Goal: Task Accomplishment & Management: Use online tool/utility

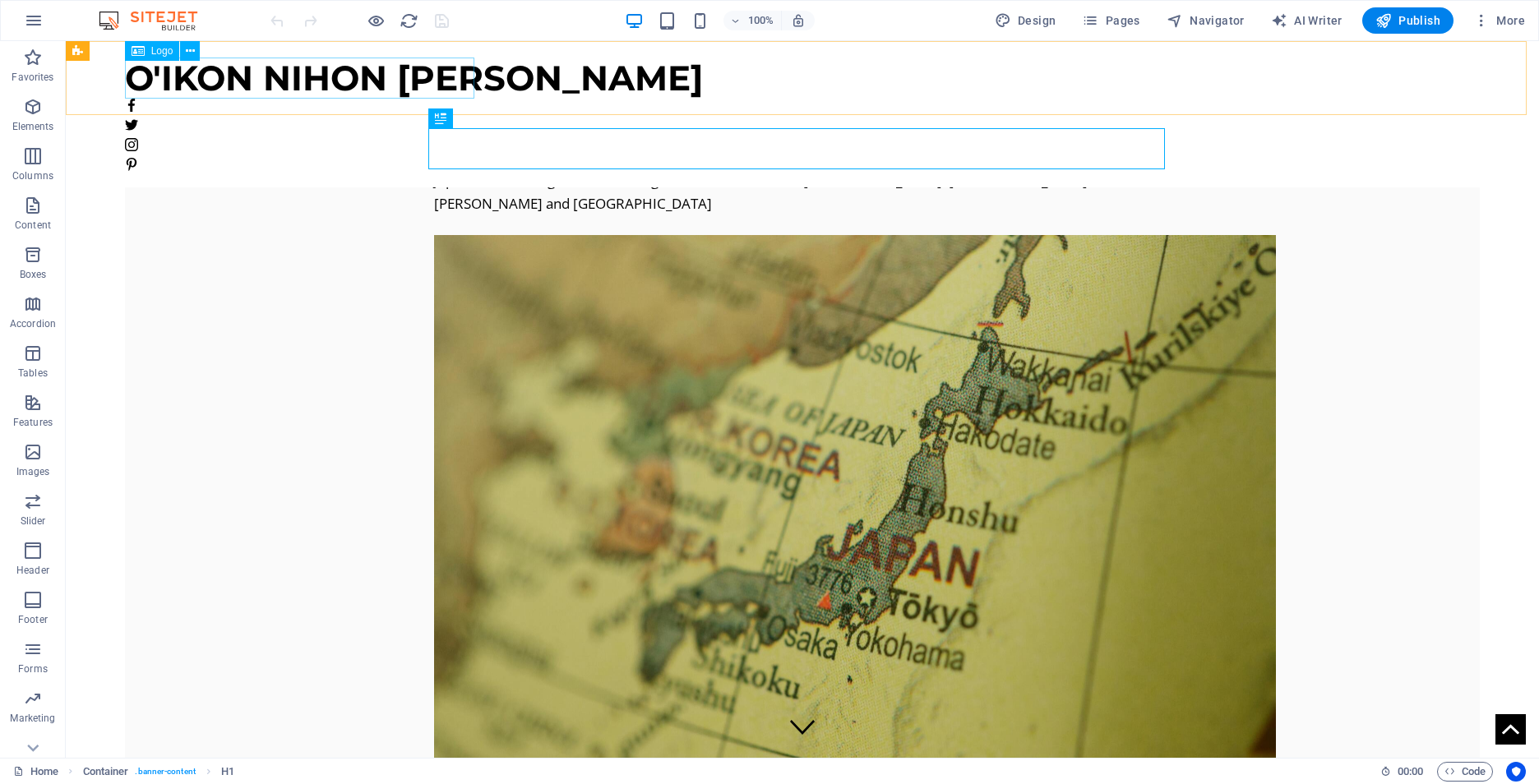
click at [284, 80] on div "O'IKON NIHON [PERSON_NAME]" at bounding box center [802, 77] width 1355 height 41
click at [153, 52] on span "Logo" at bounding box center [162, 51] width 22 height 10
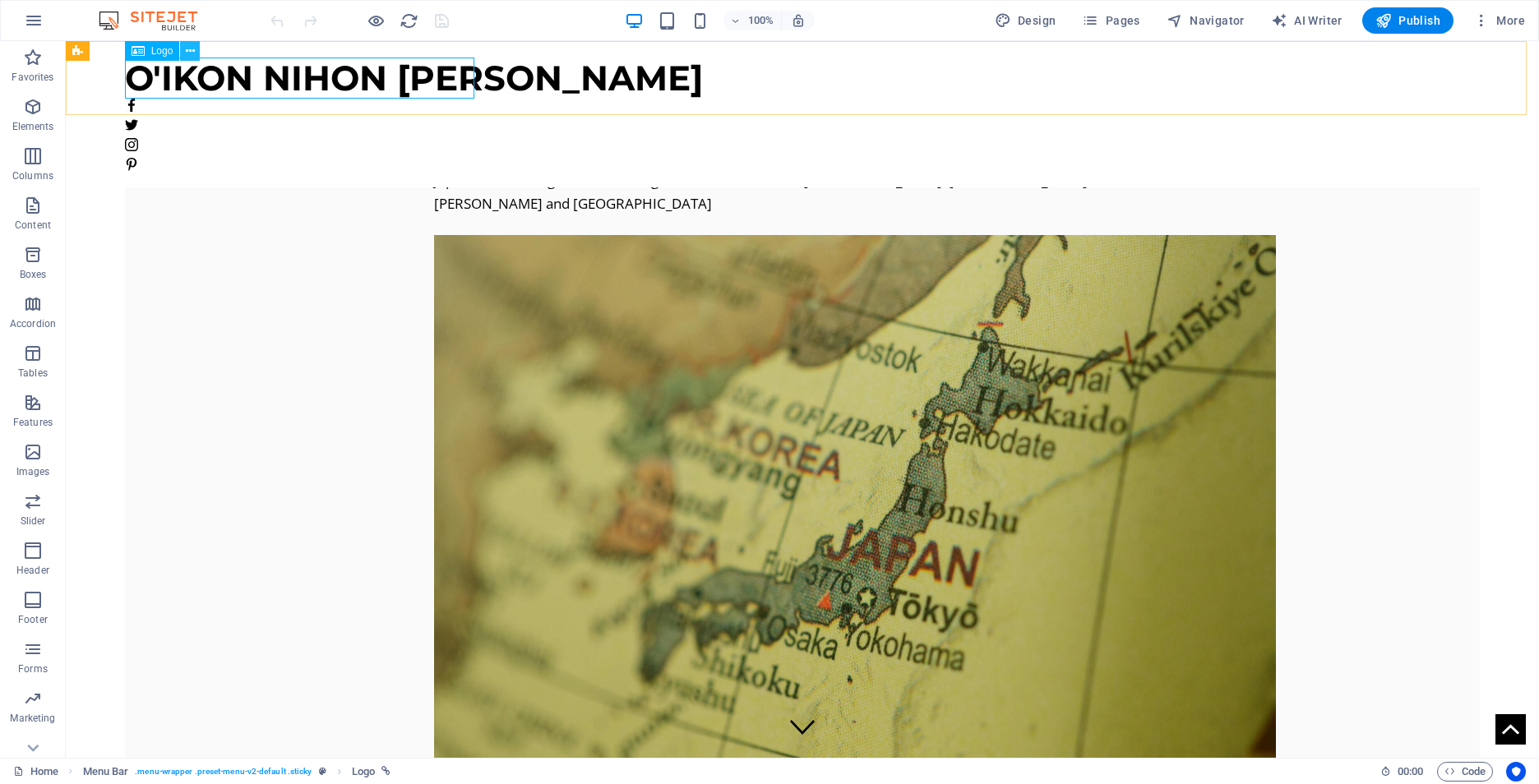
click at [186, 50] on icon at bounding box center [190, 51] width 9 height 17
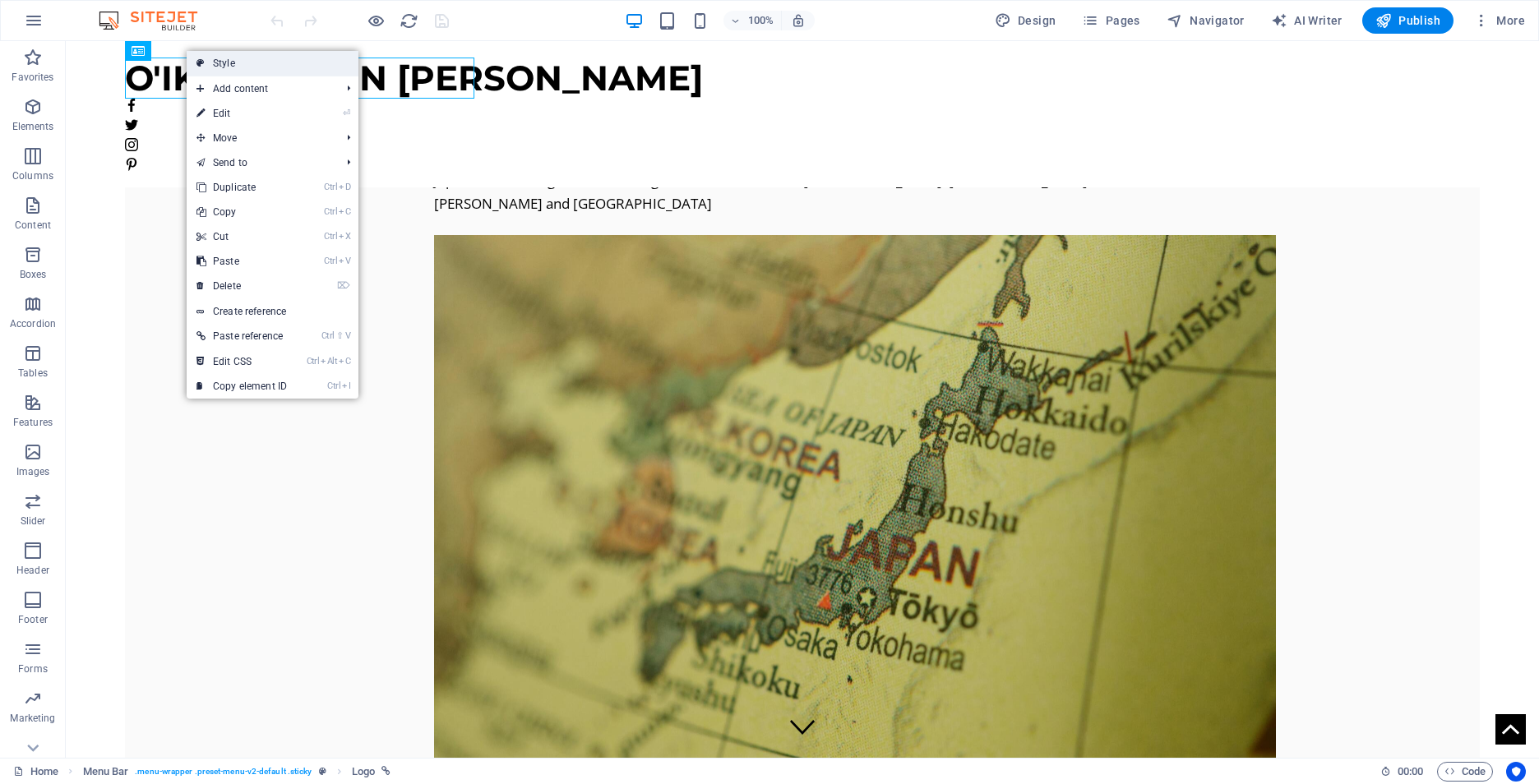
click at [220, 64] on link "Style" at bounding box center [272, 63] width 172 height 25
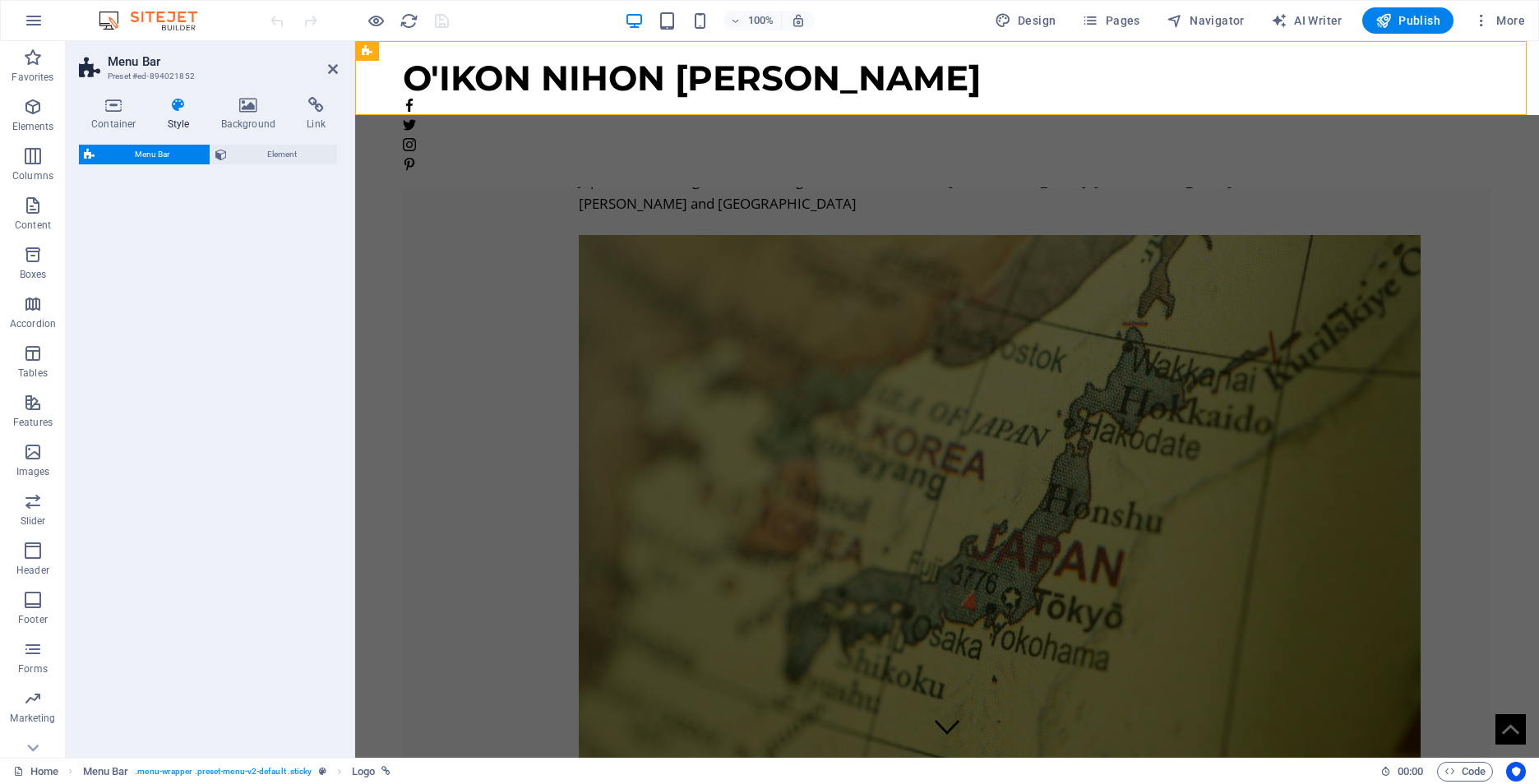
select select "vw"
select select "px"
select select "vw"
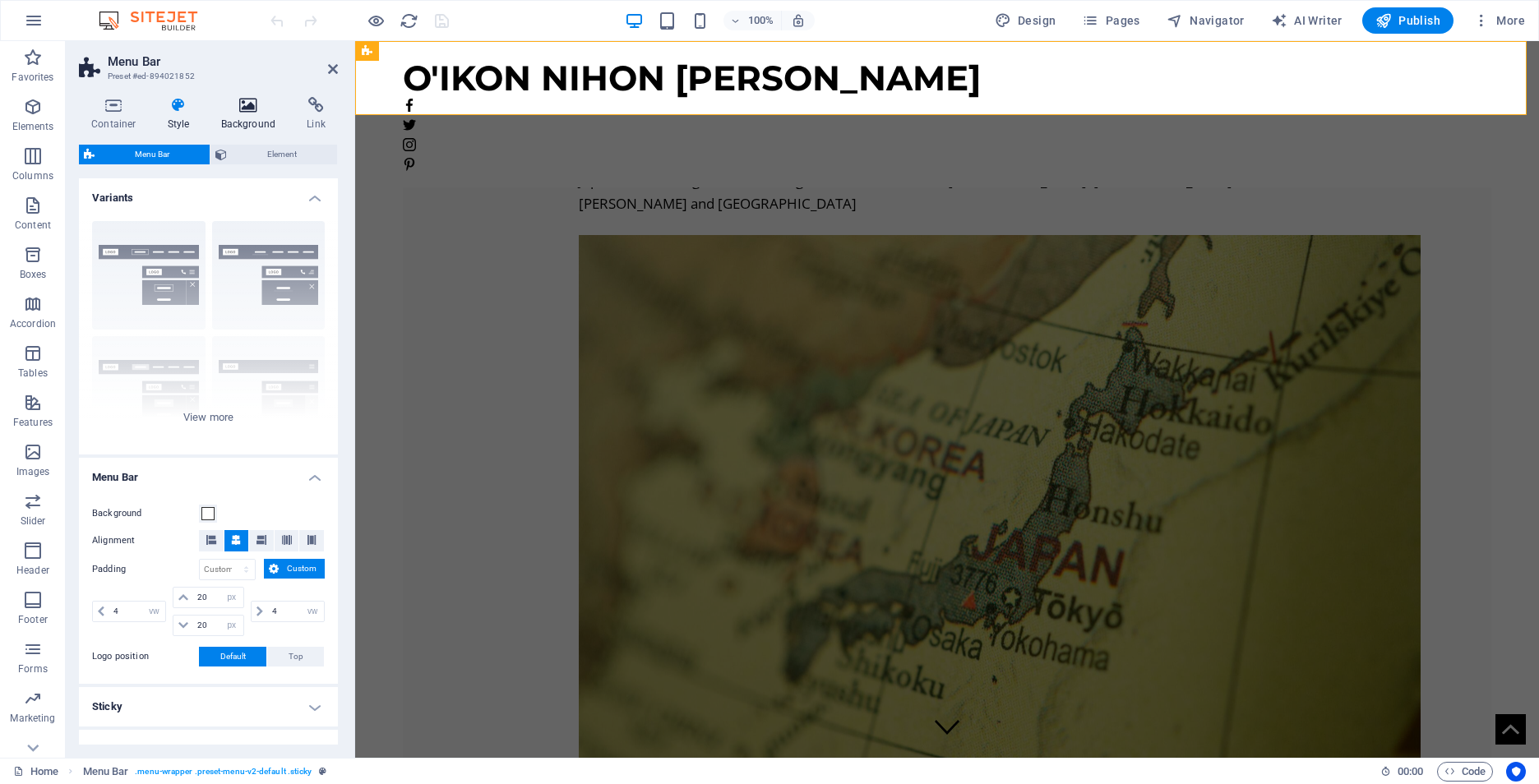
click at [252, 104] on icon at bounding box center [248, 105] width 79 height 17
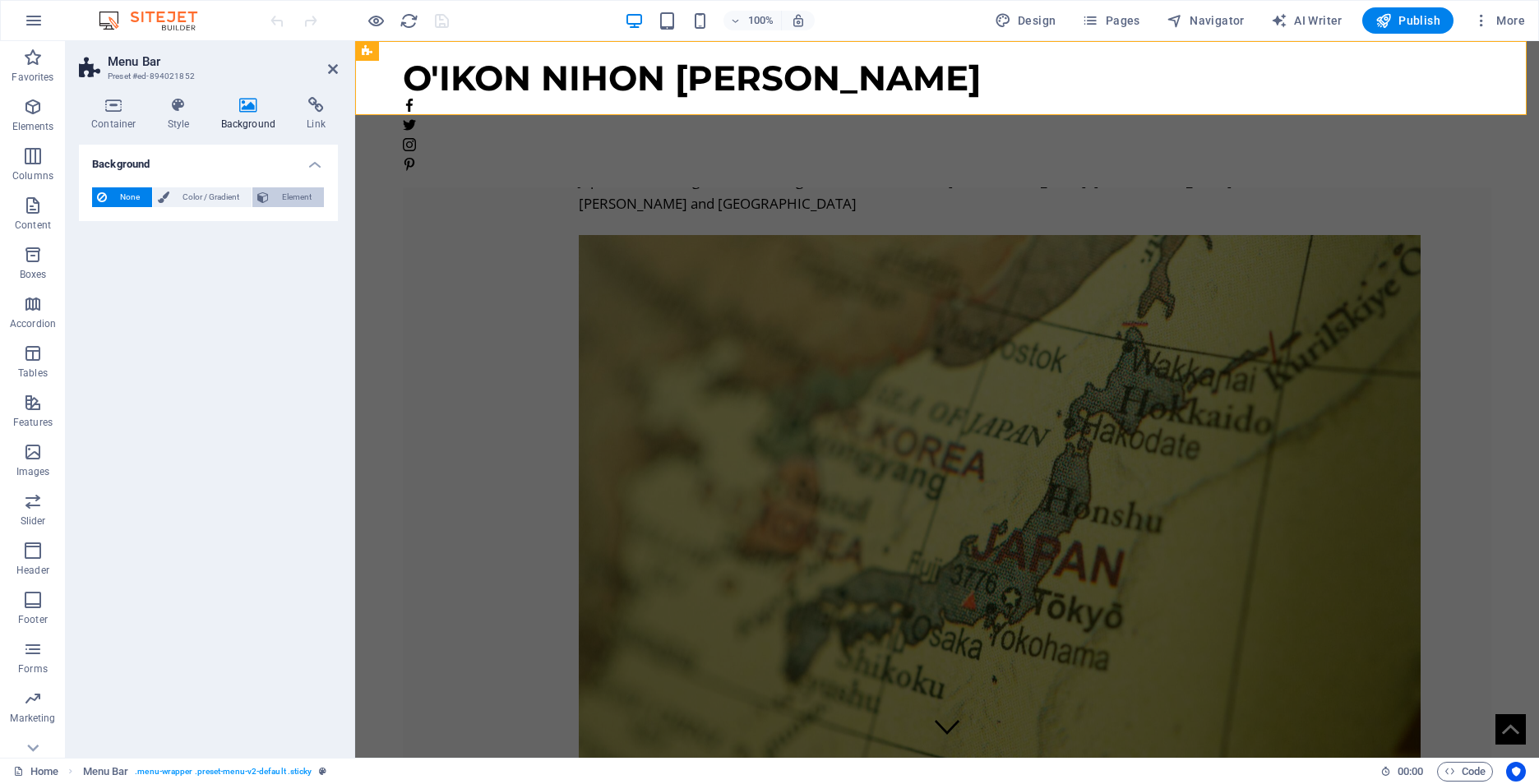
click at [278, 199] on span "Element" at bounding box center [297, 197] width 46 height 20
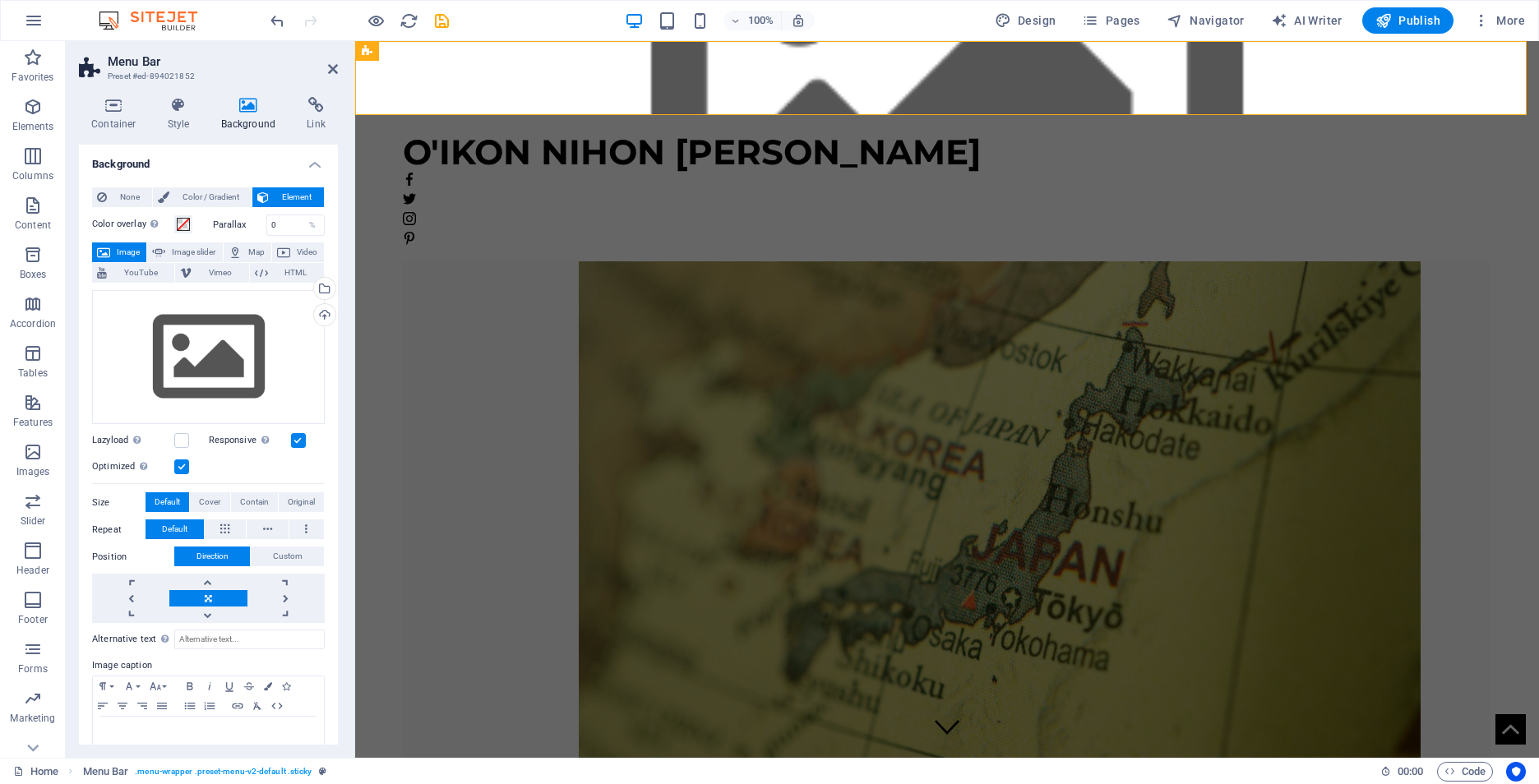
click at [309, 161] on h4 "Background" at bounding box center [208, 160] width 259 height 30
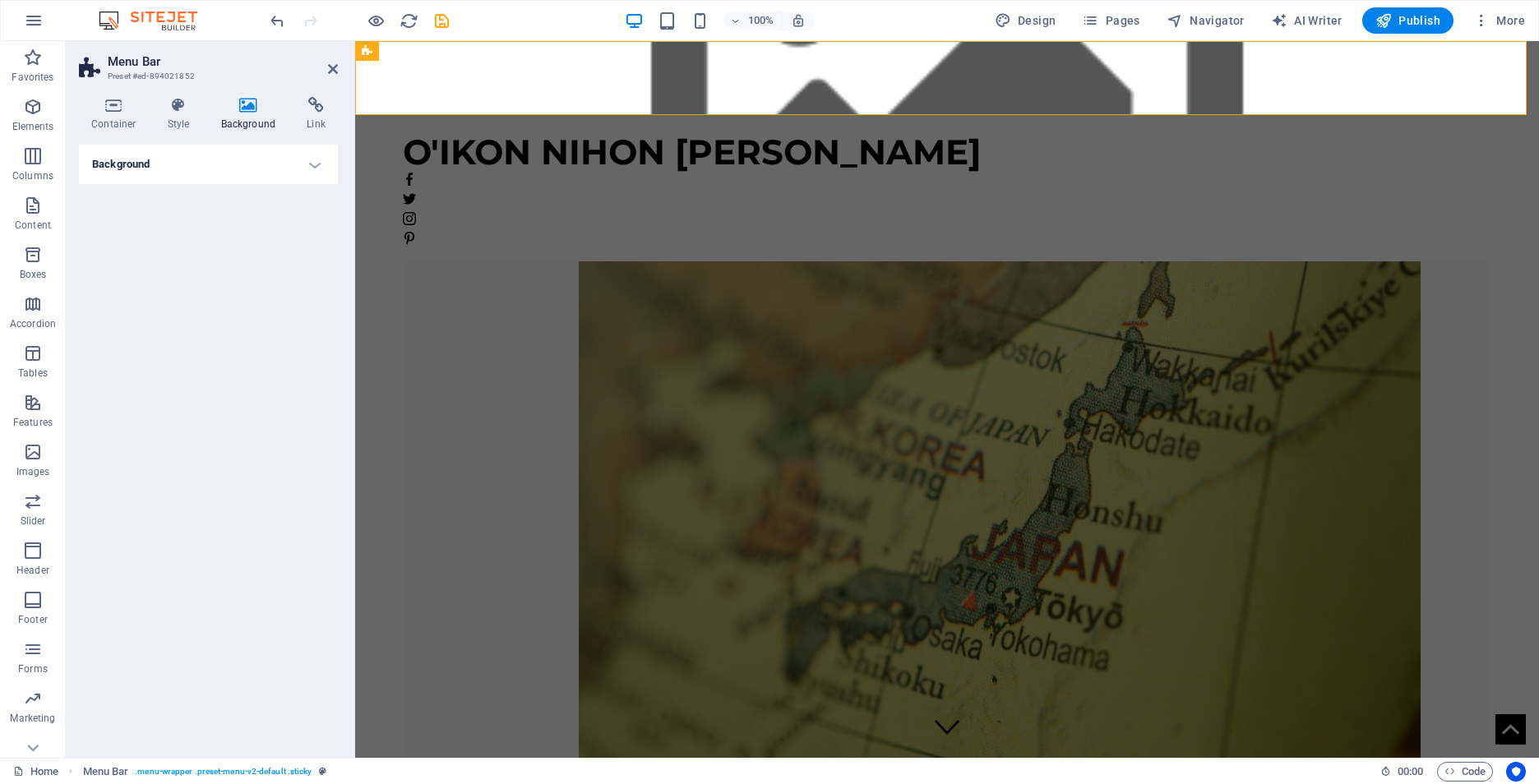
click at [1243, 83] on figure at bounding box center [947, 77] width 1184 height 74
click at [1034, 20] on span "Design" at bounding box center [1026, 20] width 62 height 17
select select "px"
select select "400"
select select "px"
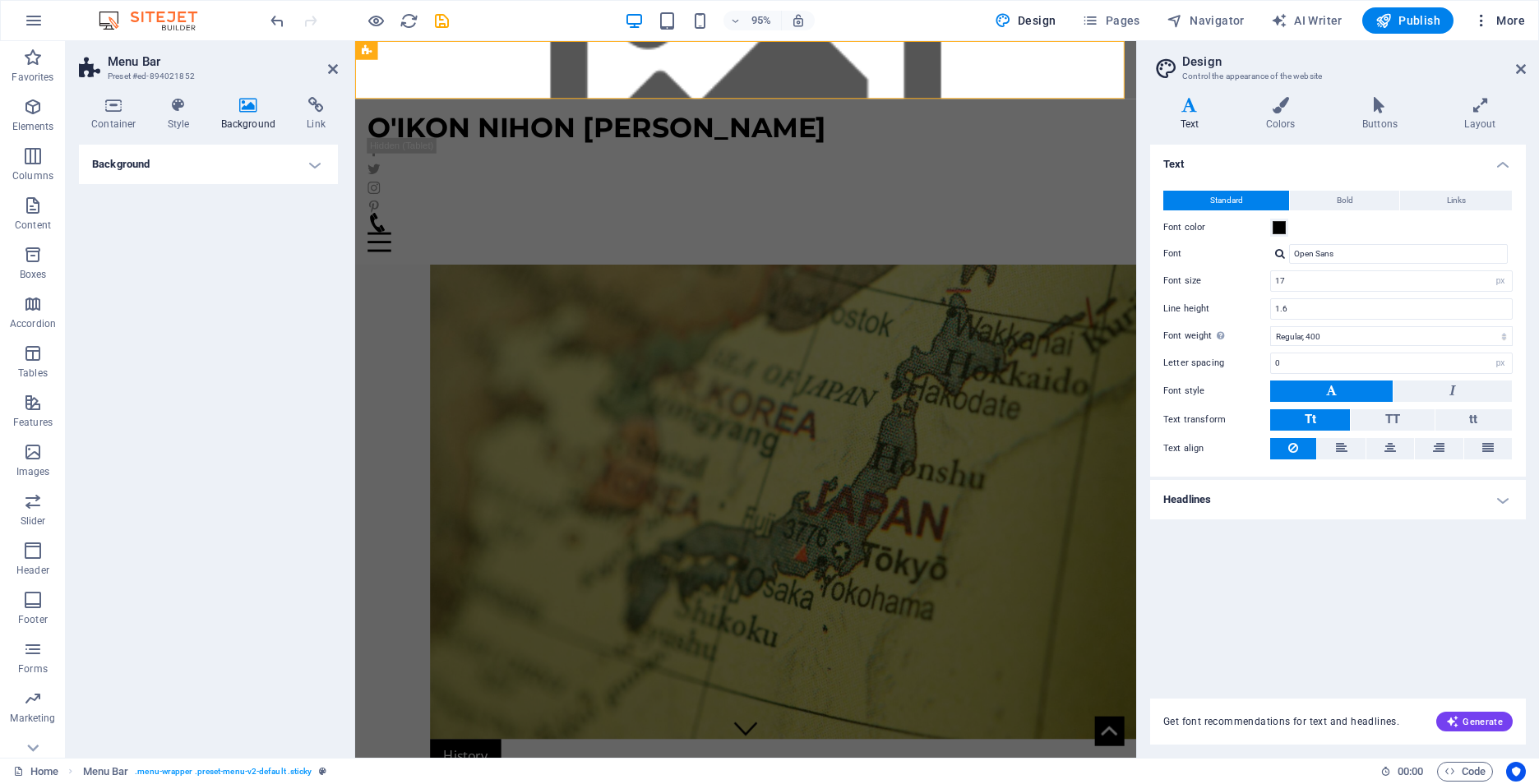
click at [1514, 24] on span "More" at bounding box center [1498, 20] width 52 height 17
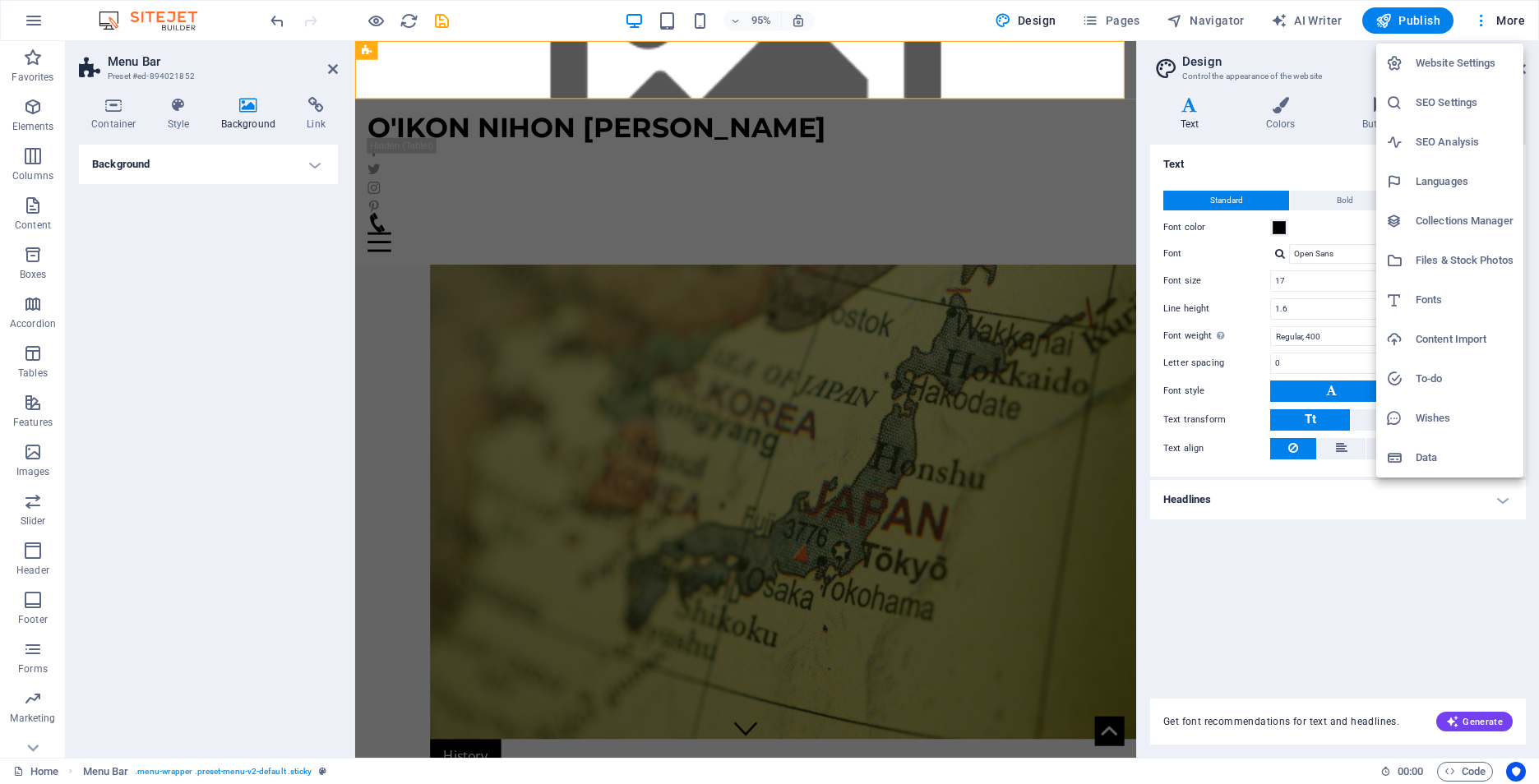
click at [1449, 261] on h6 "Files & Stock Photos" at bounding box center [1464, 260] width 98 height 20
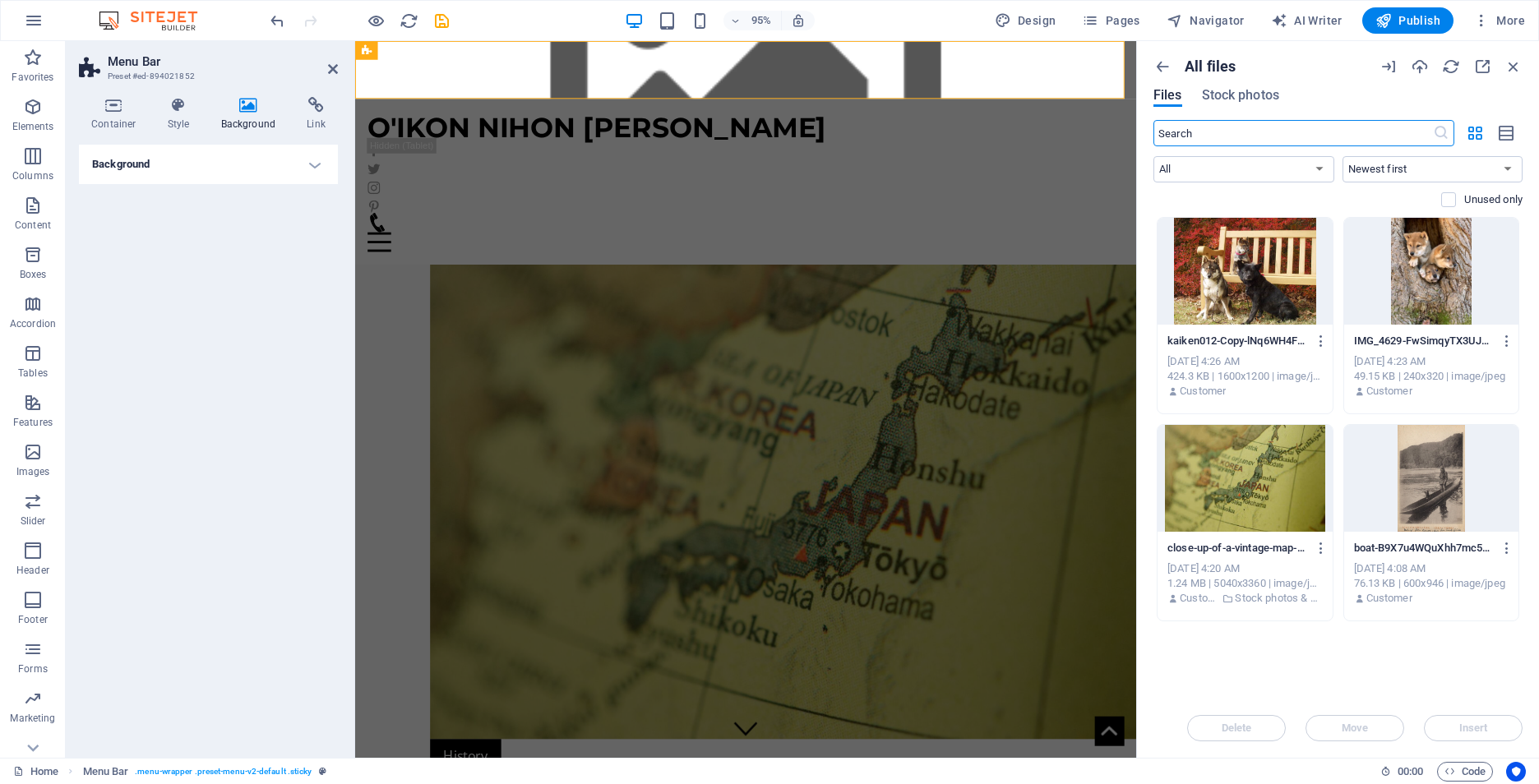
click at [1268, 136] on input "text" at bounding box center [1292, 133] width 279 height 26
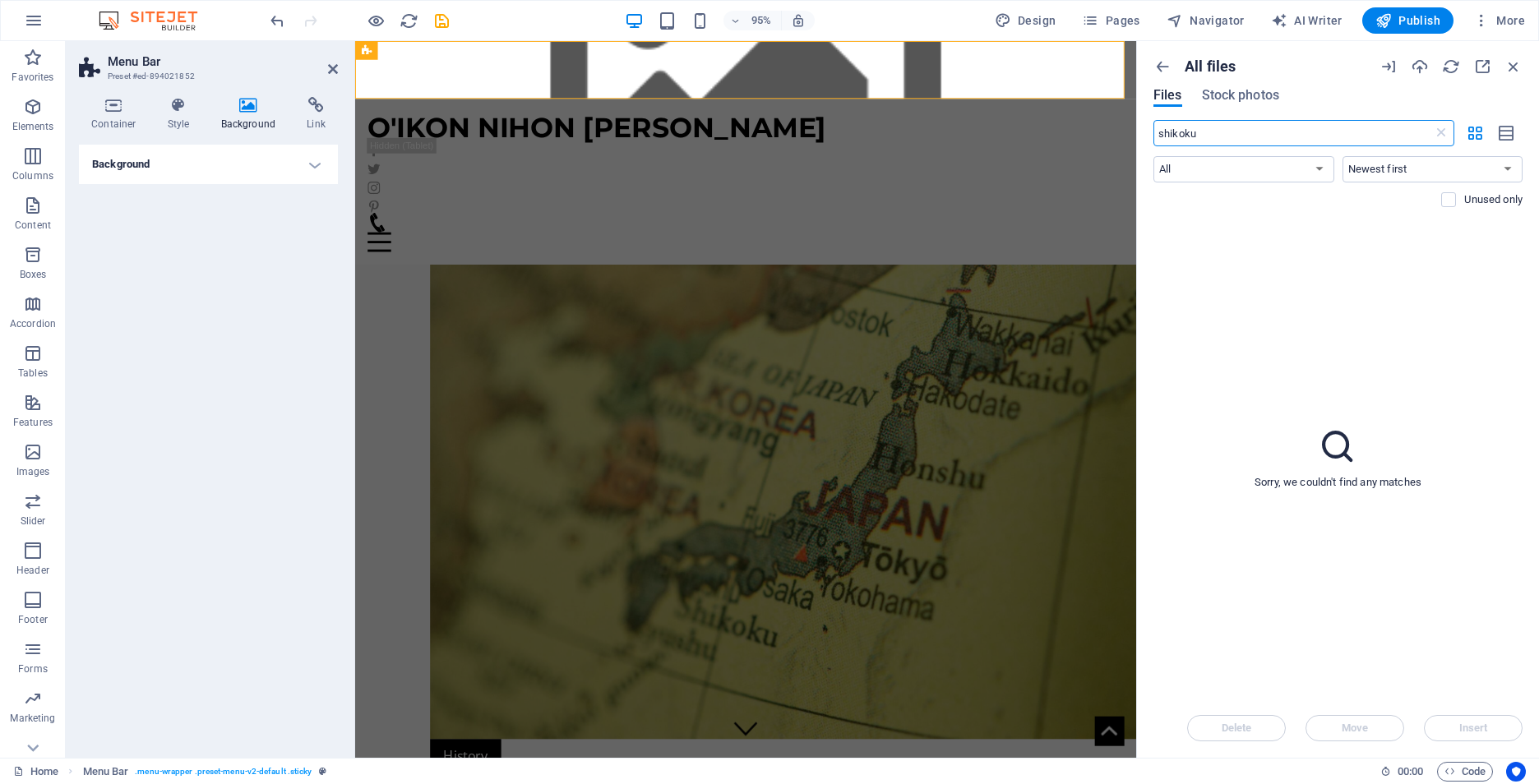
type input "shikoku"
click at [1229, 91] on span "Stock photos" at bounding box center [1240, 95] width 77 height 20
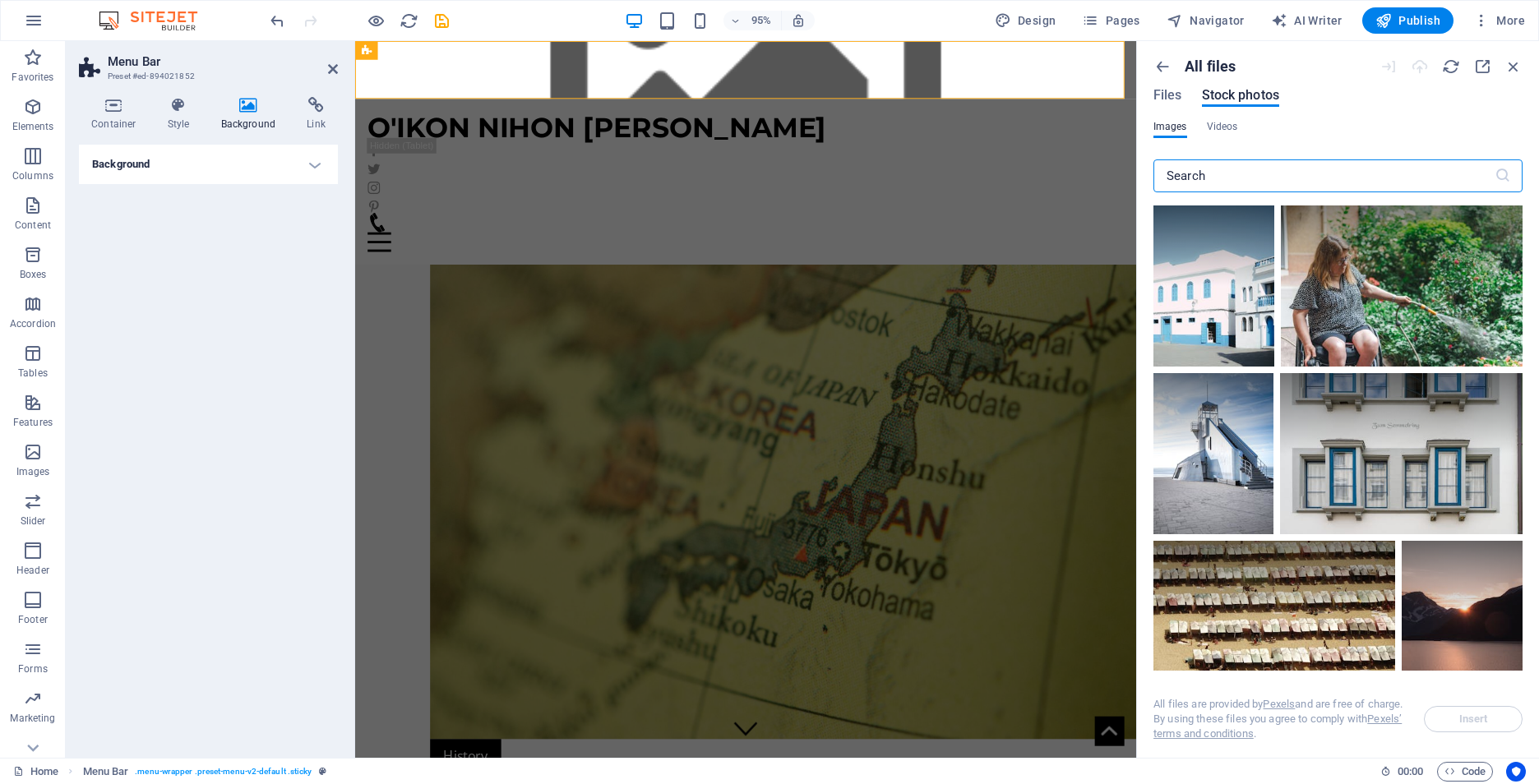
click at [1223, 180] on input "text" at bounding box center [1324, 176] width 342 height 33
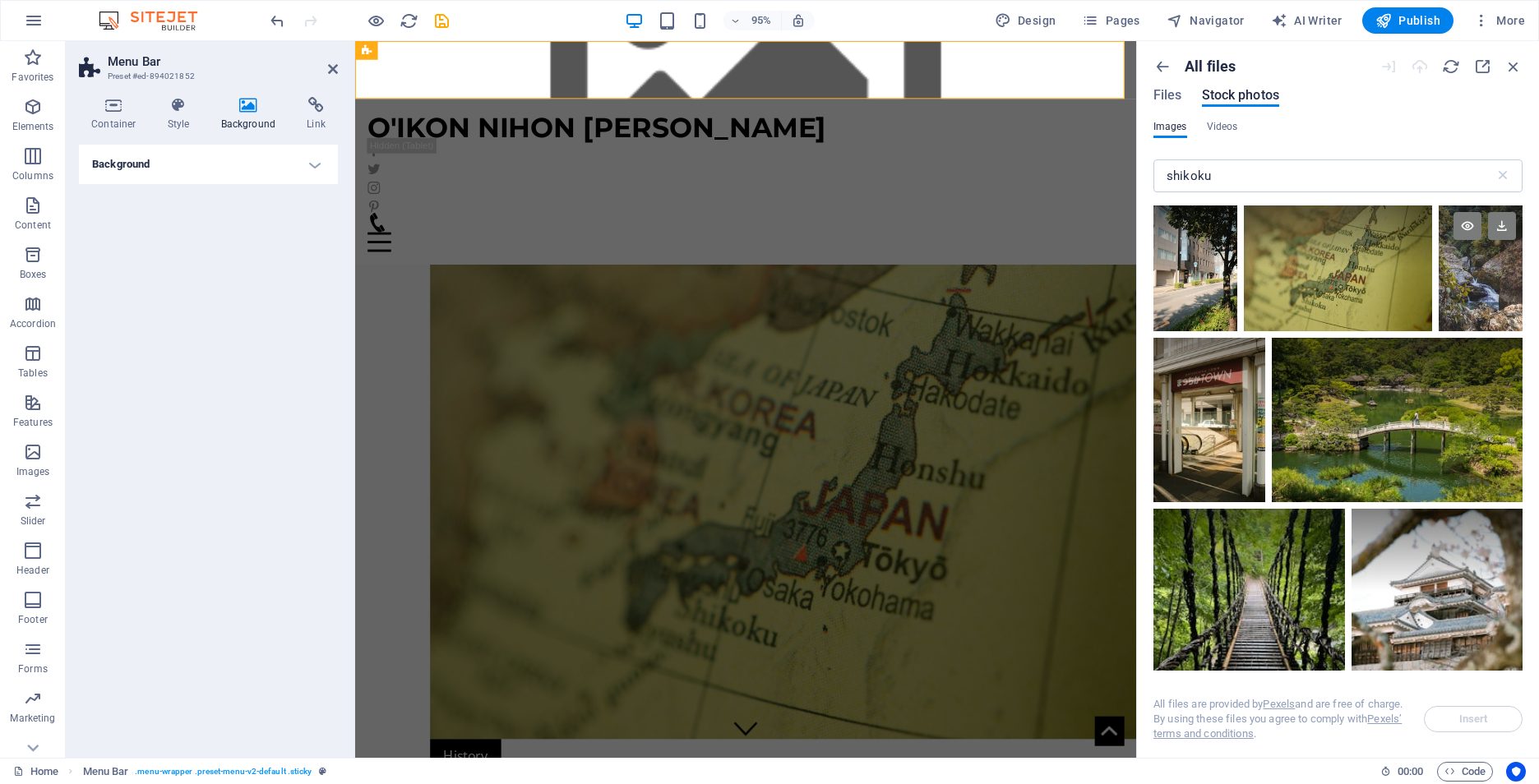
click at [1453, 305] on div at bounding box center [1480, 268] width 83 height 126
click at [1472, 720] on span "Insert" at bounding box center [1472, 719] width 29 height 10
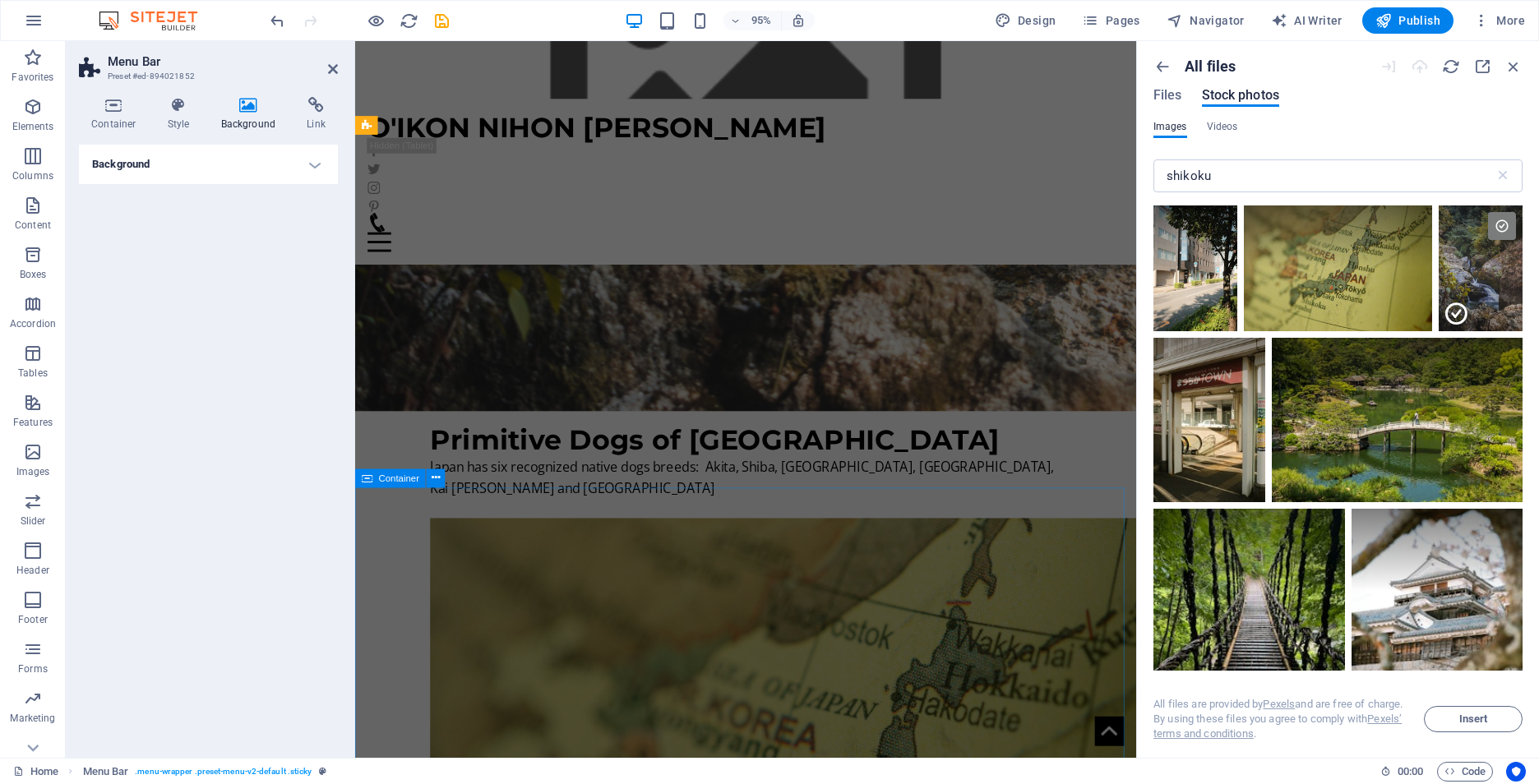
scroll to position [575, 0]
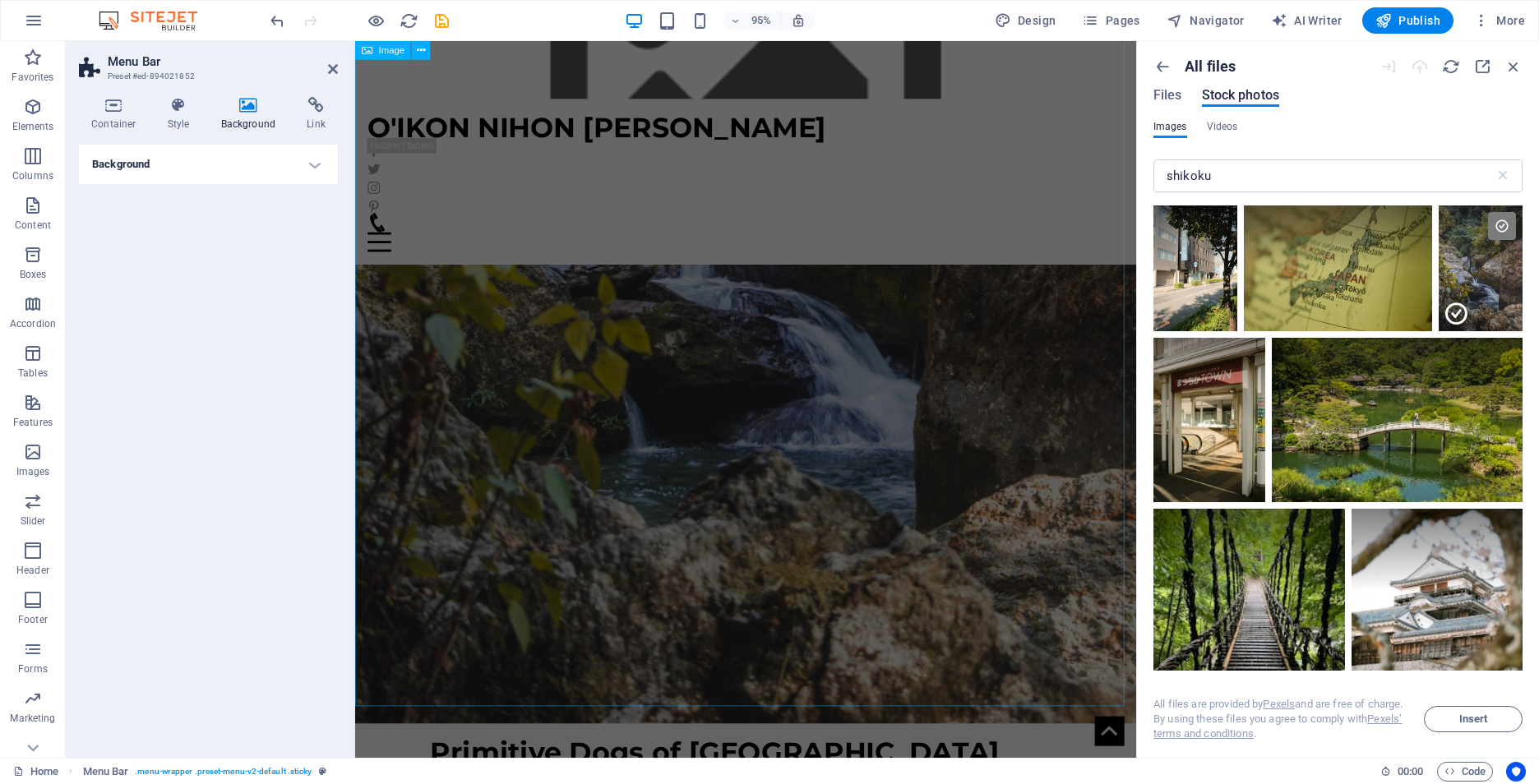
click at [949, 499] on figure at bounding box center [767, 112] width 822 height 1293
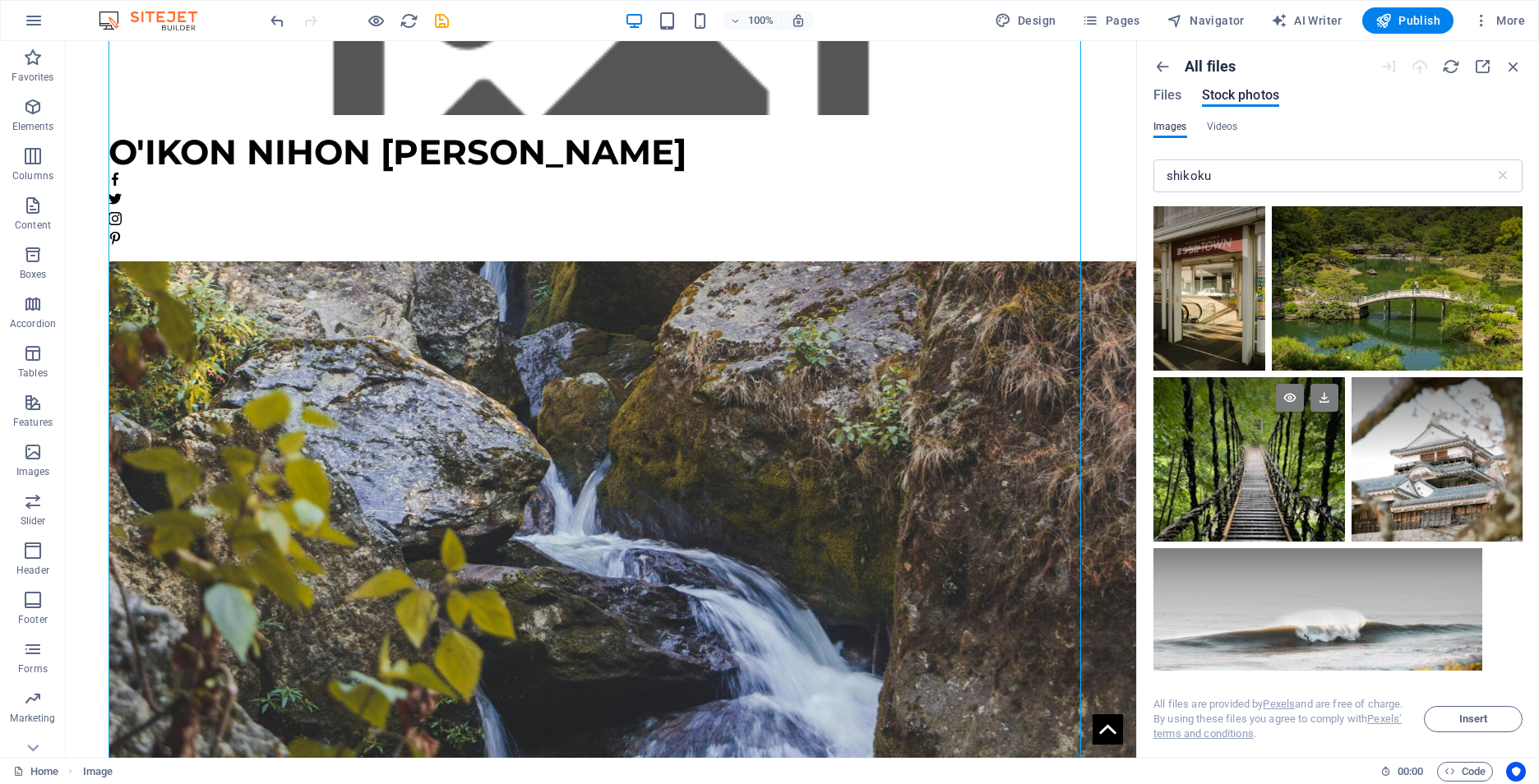
scroll to position [0, 0]
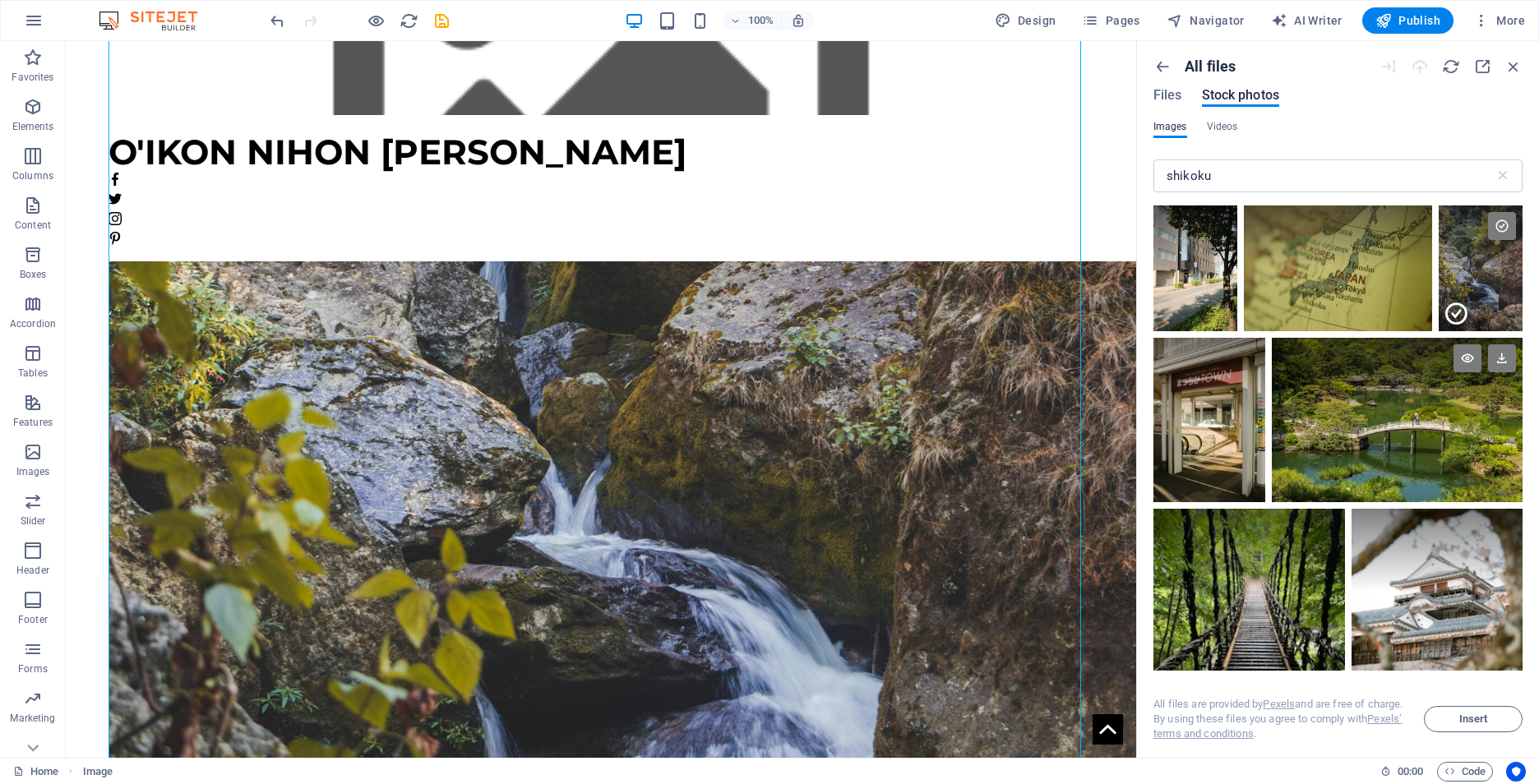
click at [1426, 426] on div at bounding box center [1397, 420] width 250 height 165
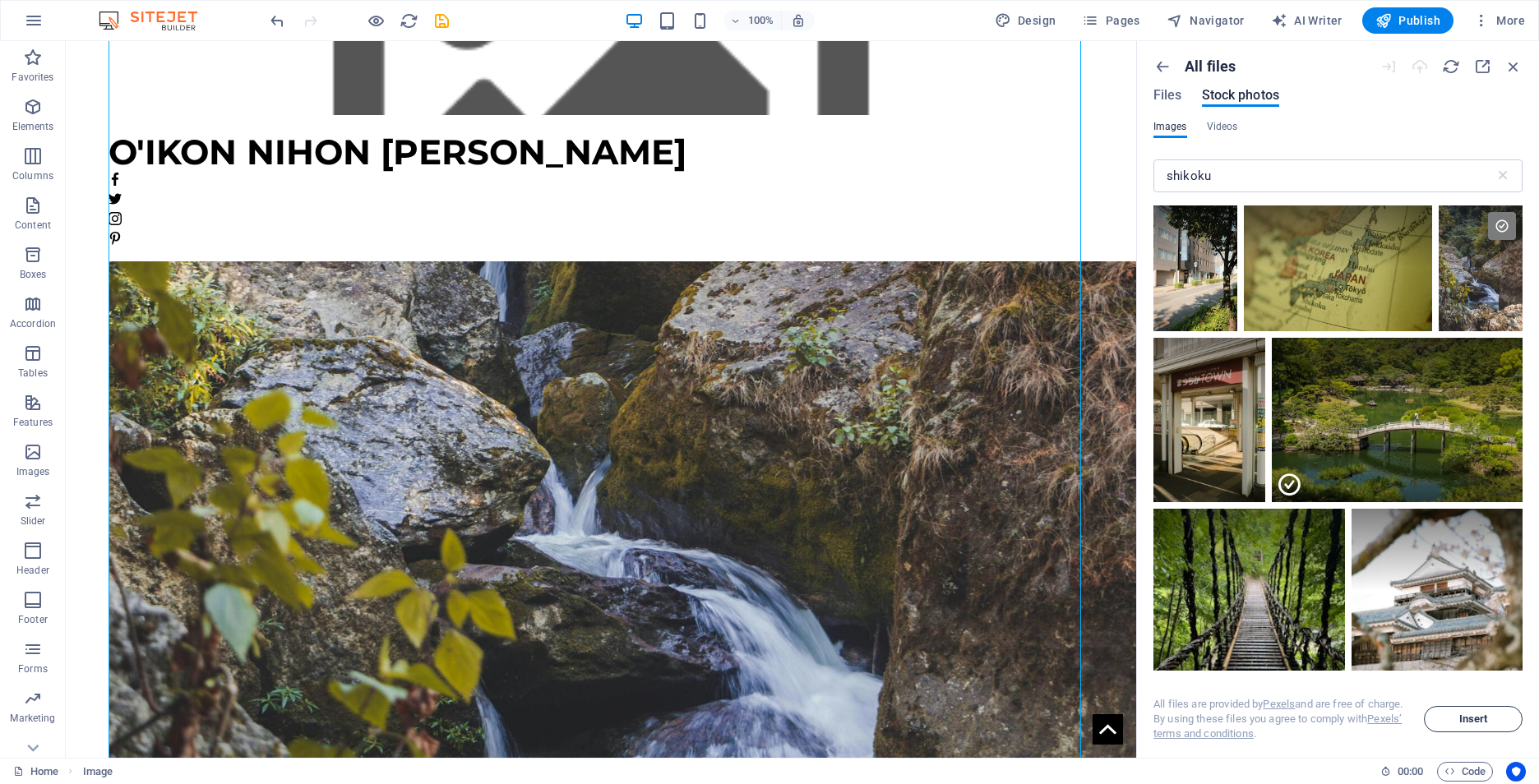
drag, startPoint x: 1449, startPoint y: 719, endPoint x: 1450, endPoint y: 710, distance: 9.1
click at [1450, 713] on button "Insert" at bounding box center [1472, 719] width 98 height 26
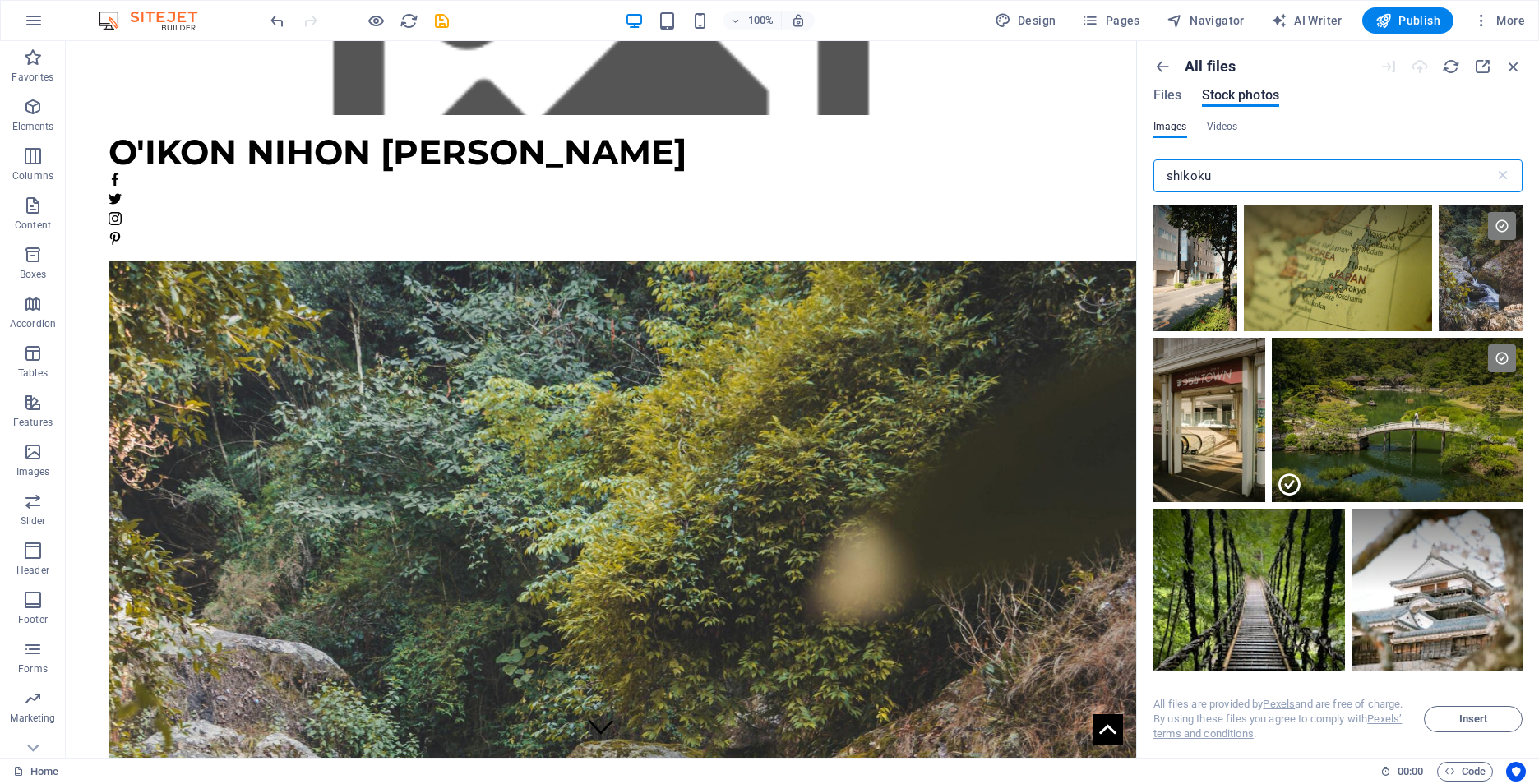
drag, startPoint x: 1286, startPoint y: 216, endPoint x: 1132, endPoint y: 187, distance: 156.7
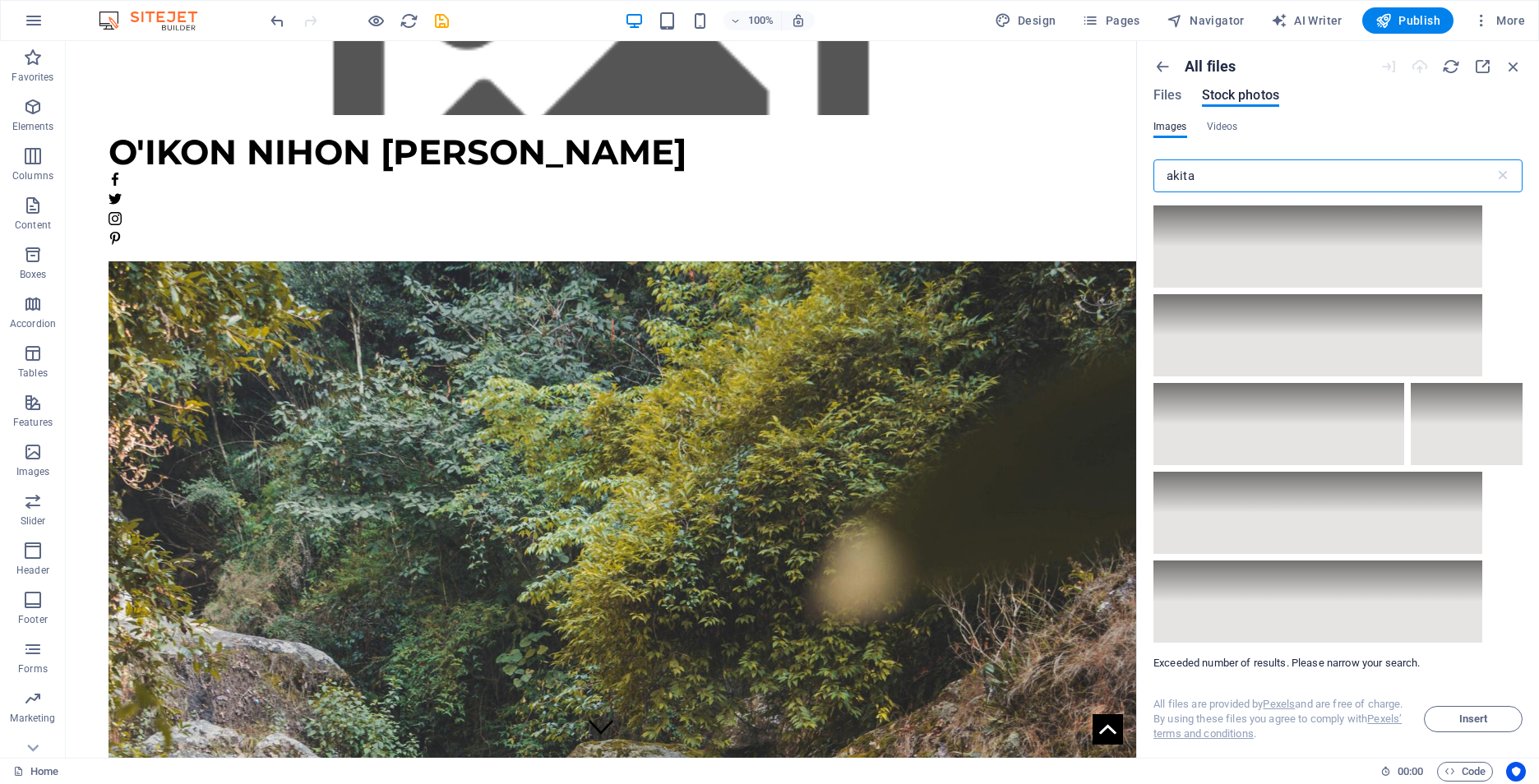
scroll to position [23166, 0]
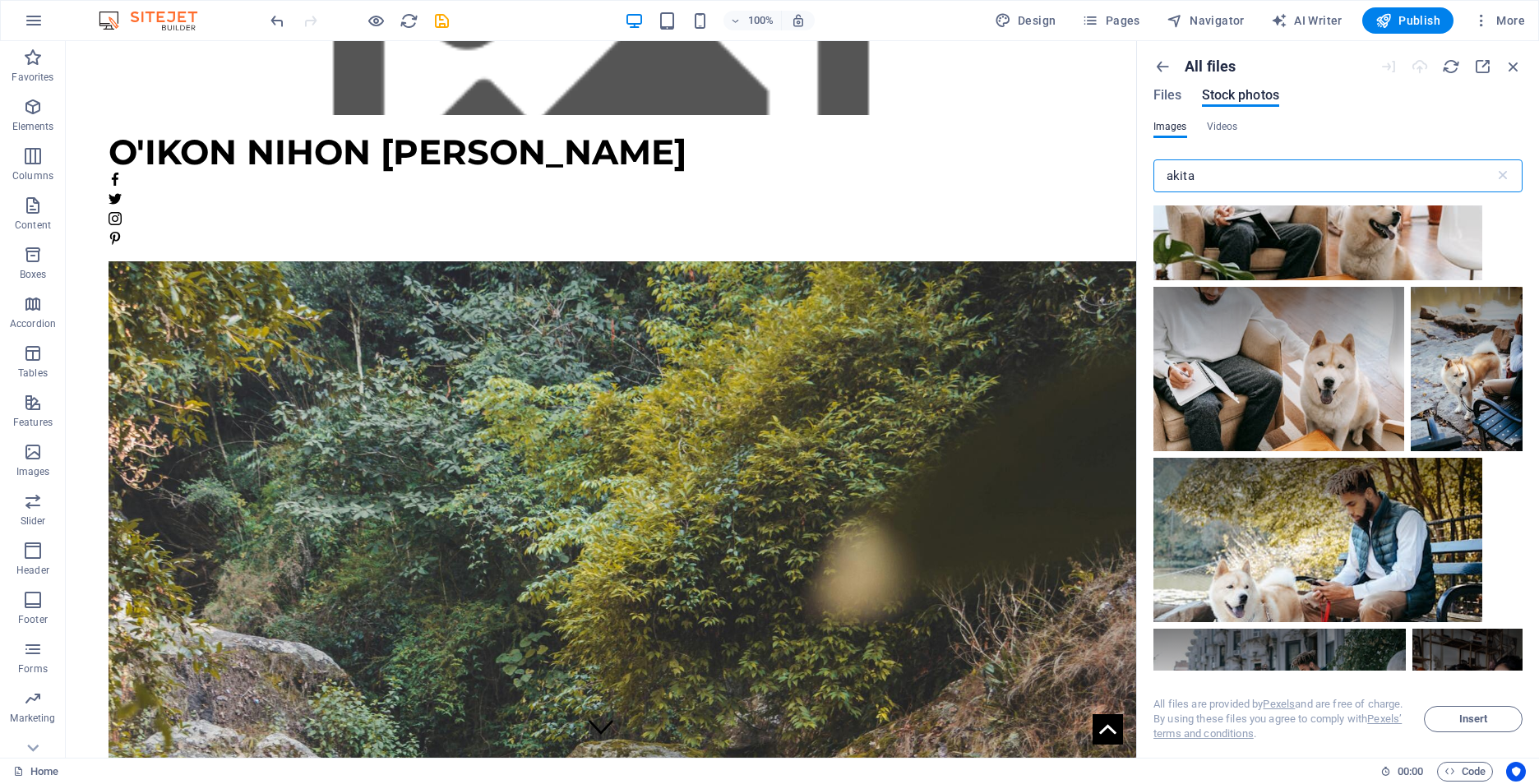
drag, startPoint x: 1213, startPoint y: 218, endPoint x: 1110, endPoint y: 181, distance: 109.4
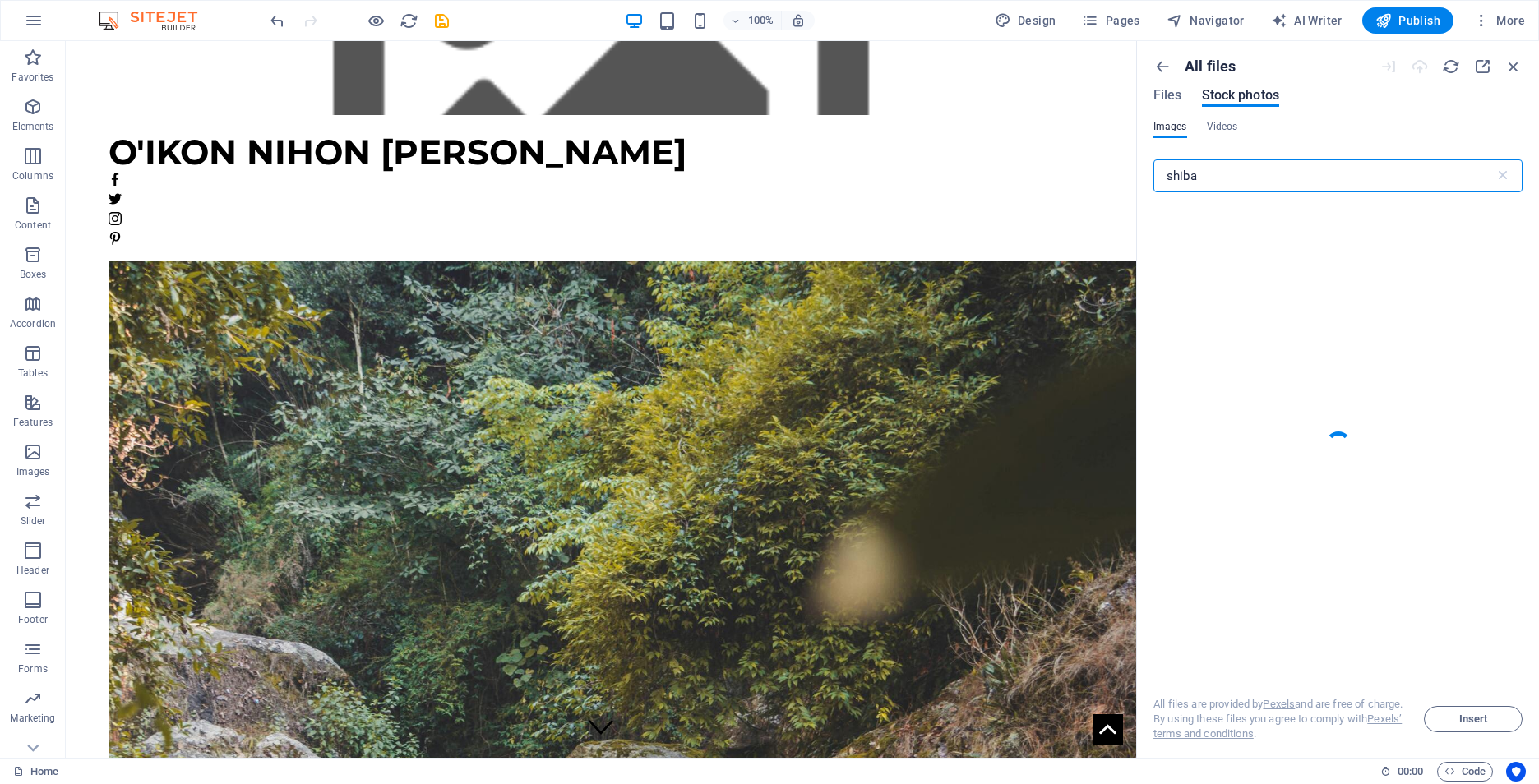
type input "shiba"
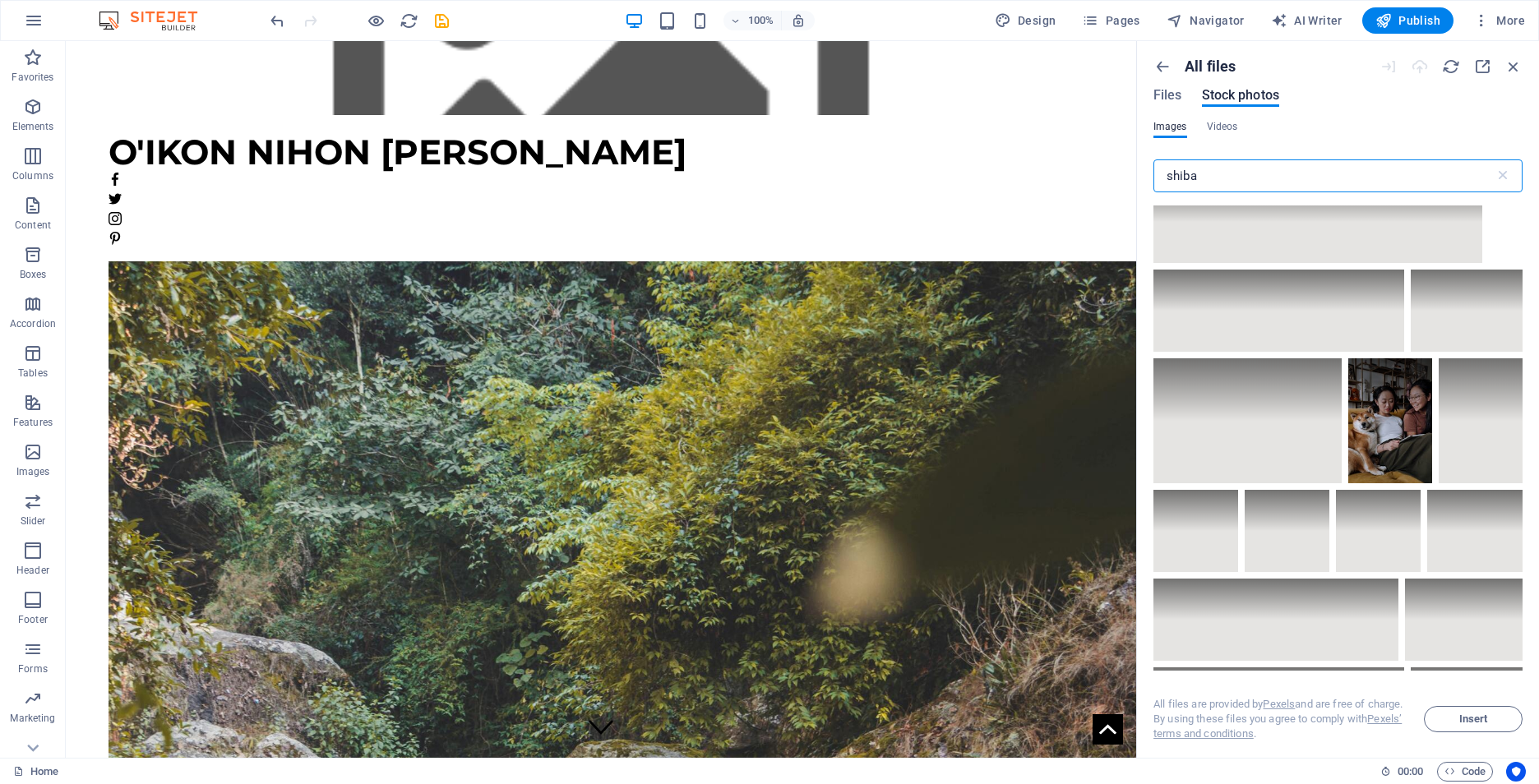
scroll to position [15855, 0]
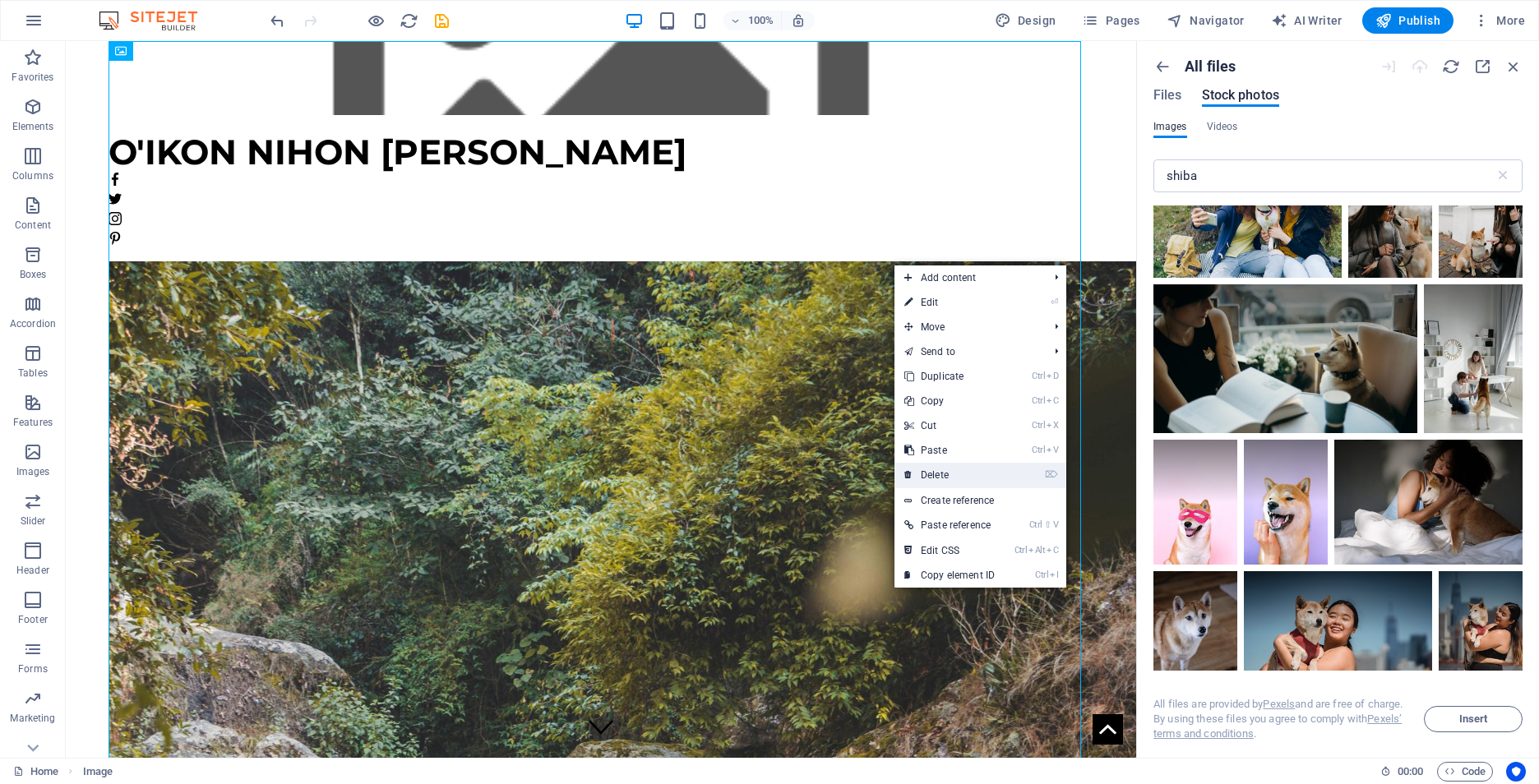
click at [955, 471] on link "⌦ Delete" at bounding box center [949, 474] width 110 height 25
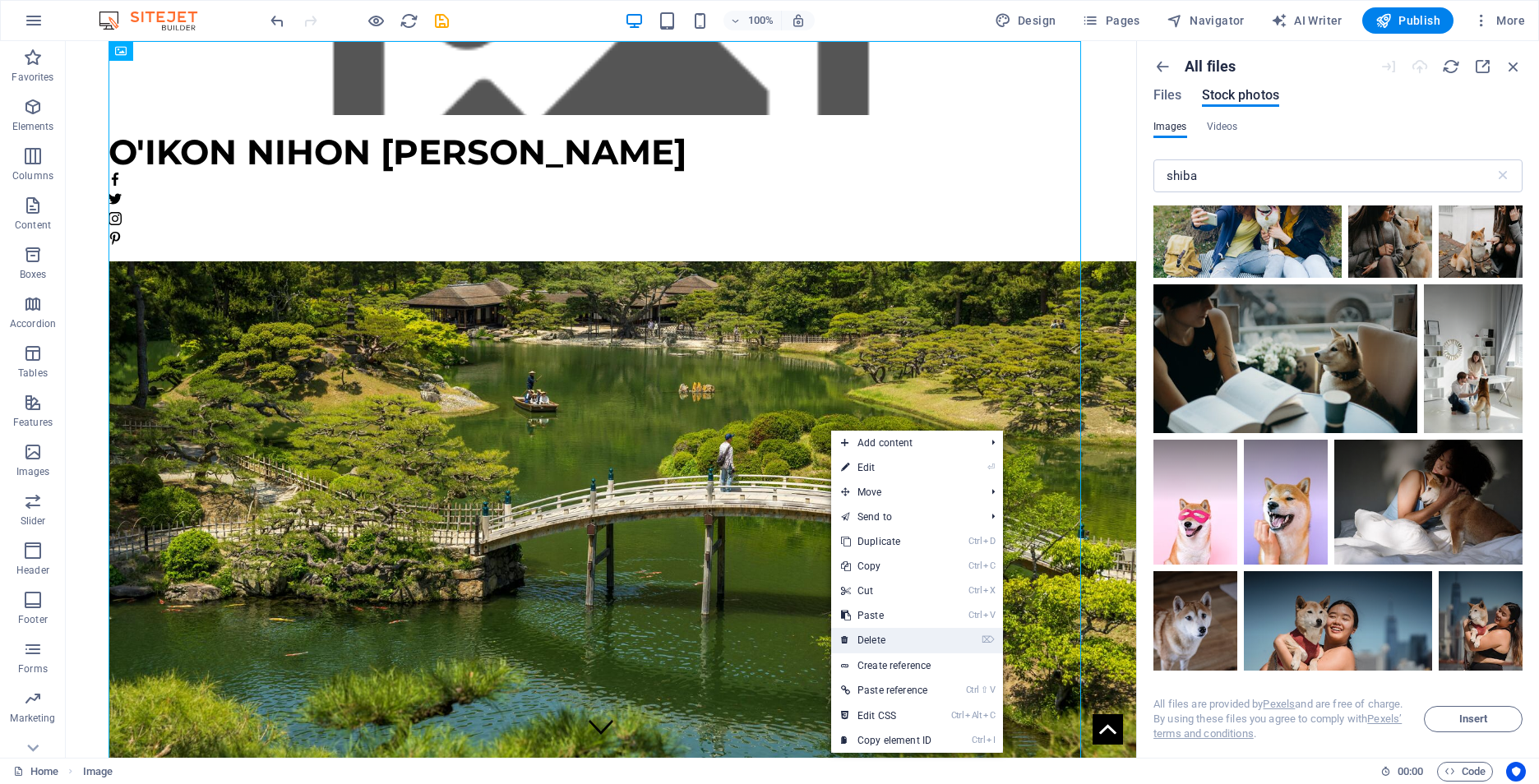
drag, startPoint x: 883, startPoint y: 642, endPoint x: 818, endPoint y: 598, distance: 78.5
click at [883, 642] on link "⌦ Delete" at bounding box center [886, 639] width 110 height 25
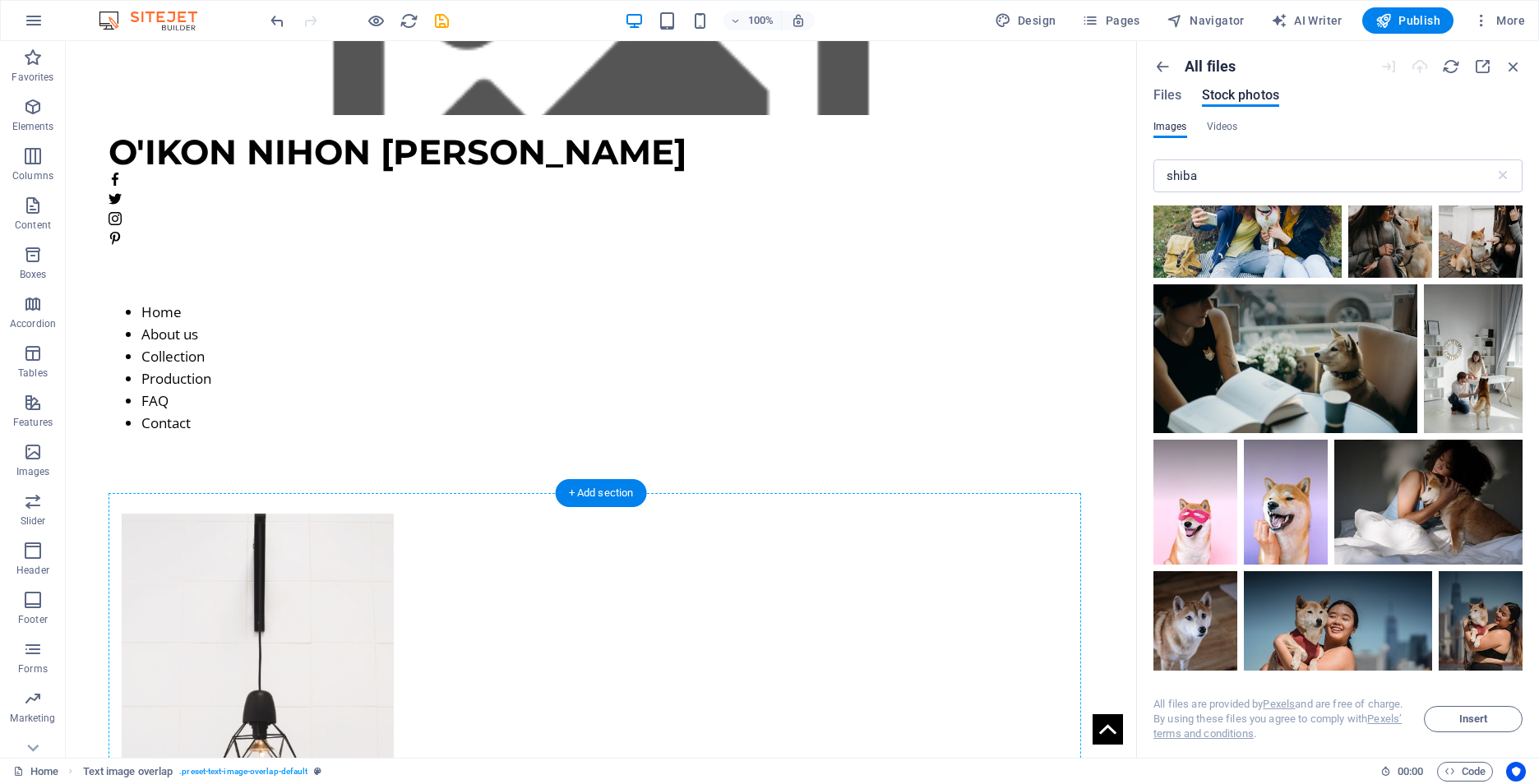
scroll to position [1599, 0]
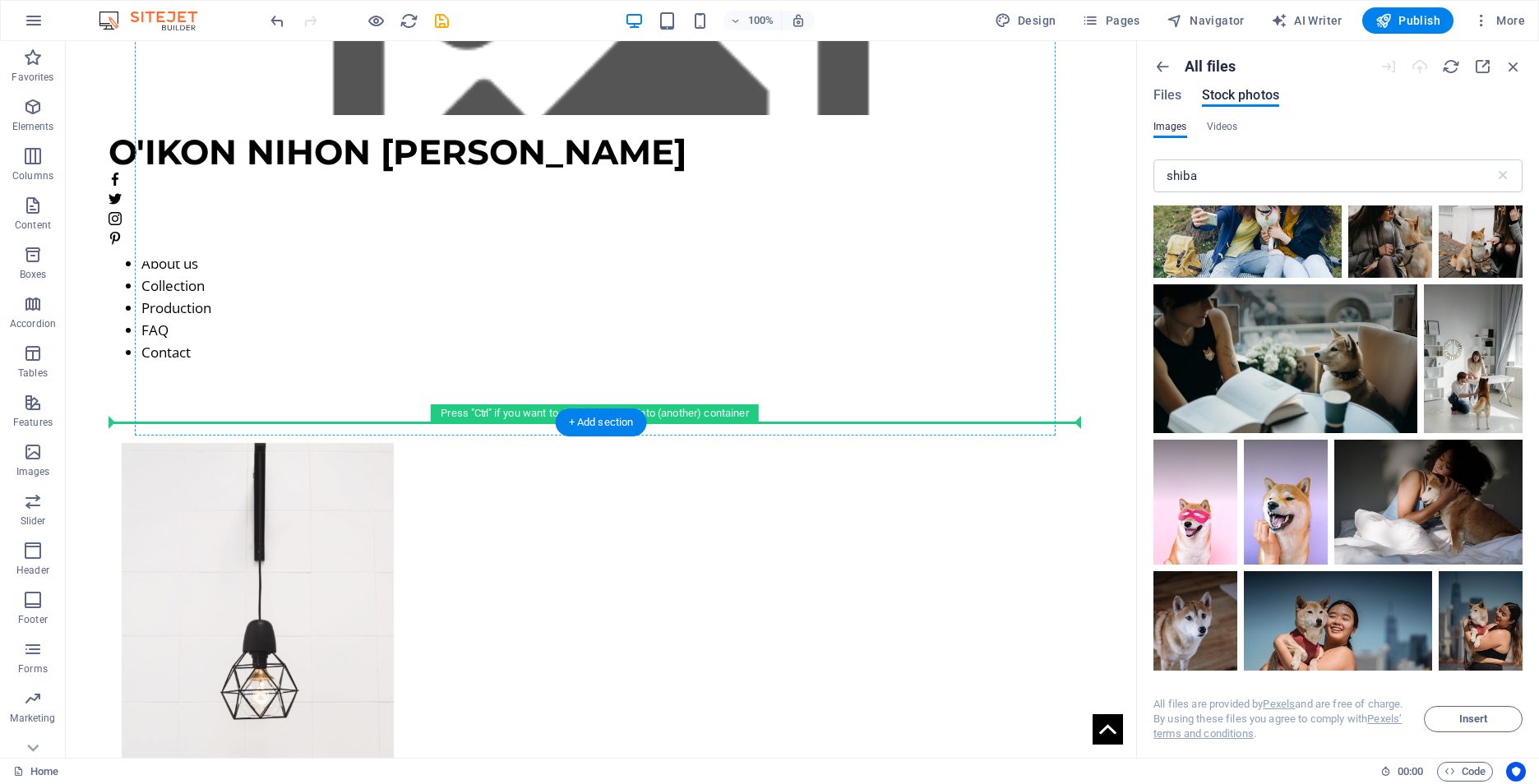
drag, startPoint x: 262, startPoint y: 222, endPoint x: 617, endPoint y: 231, distance: 355.1
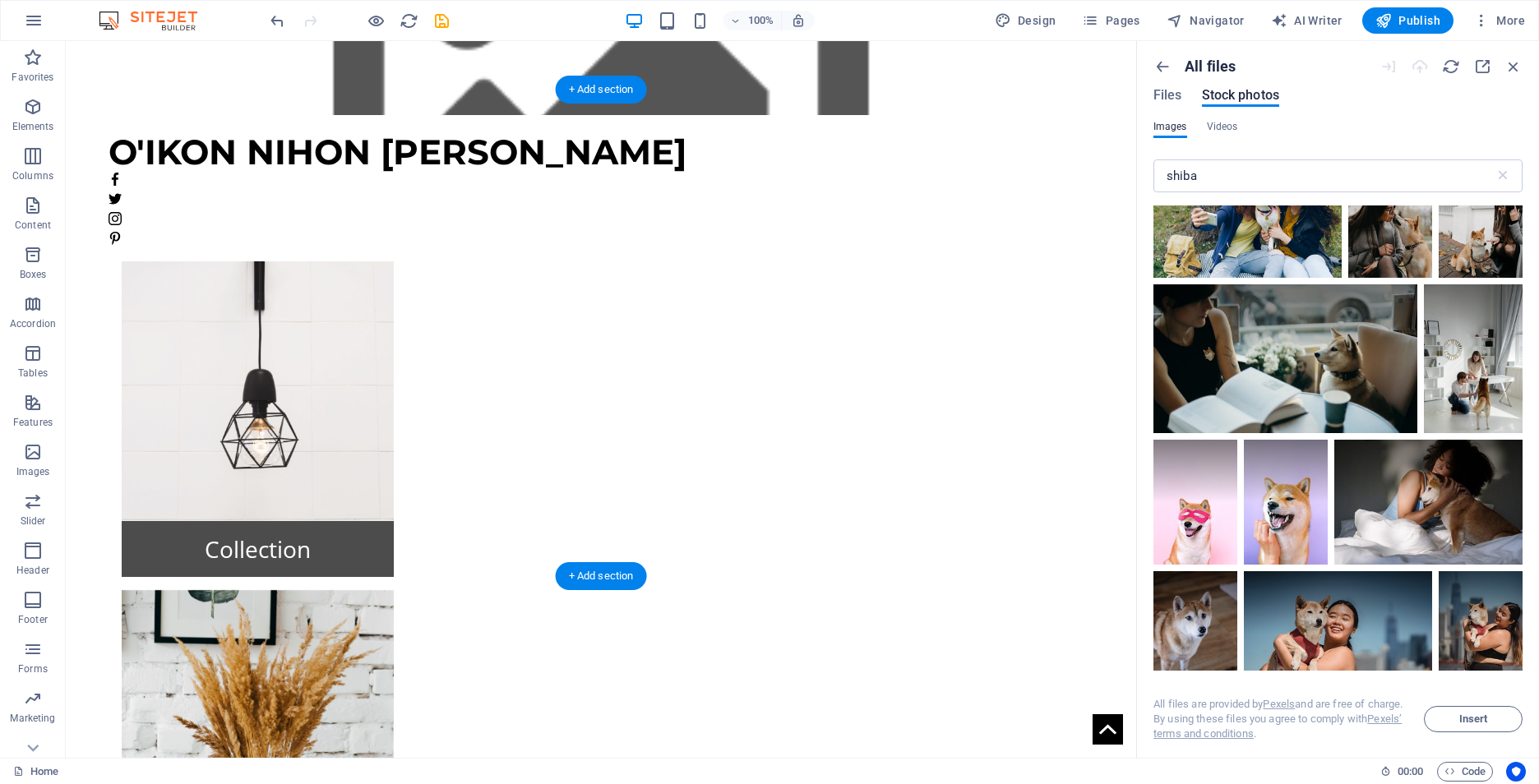
scroll to position [886, 0]
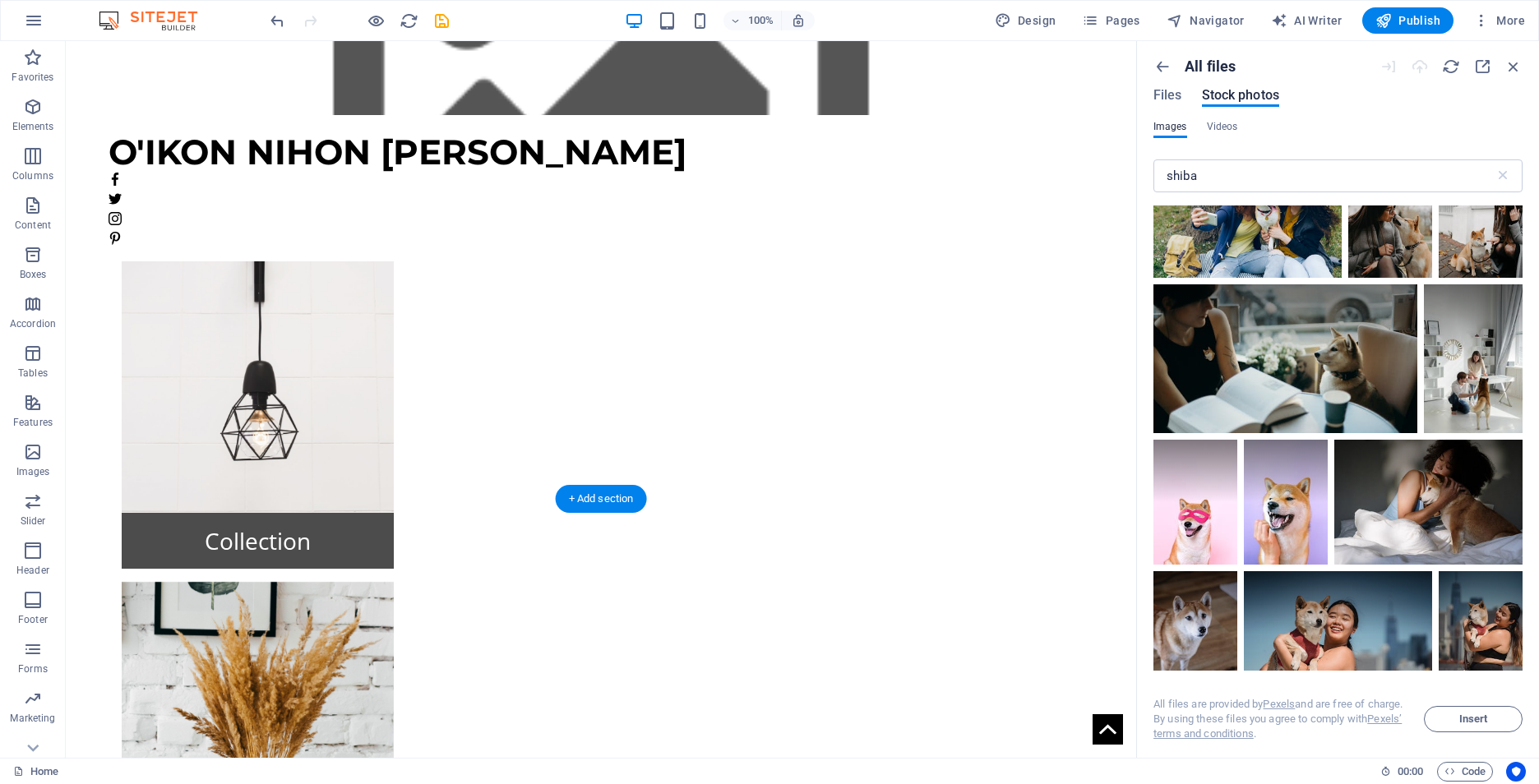
click at [394, 582] on figure at bounding box center [258, 745] width 272 height 328
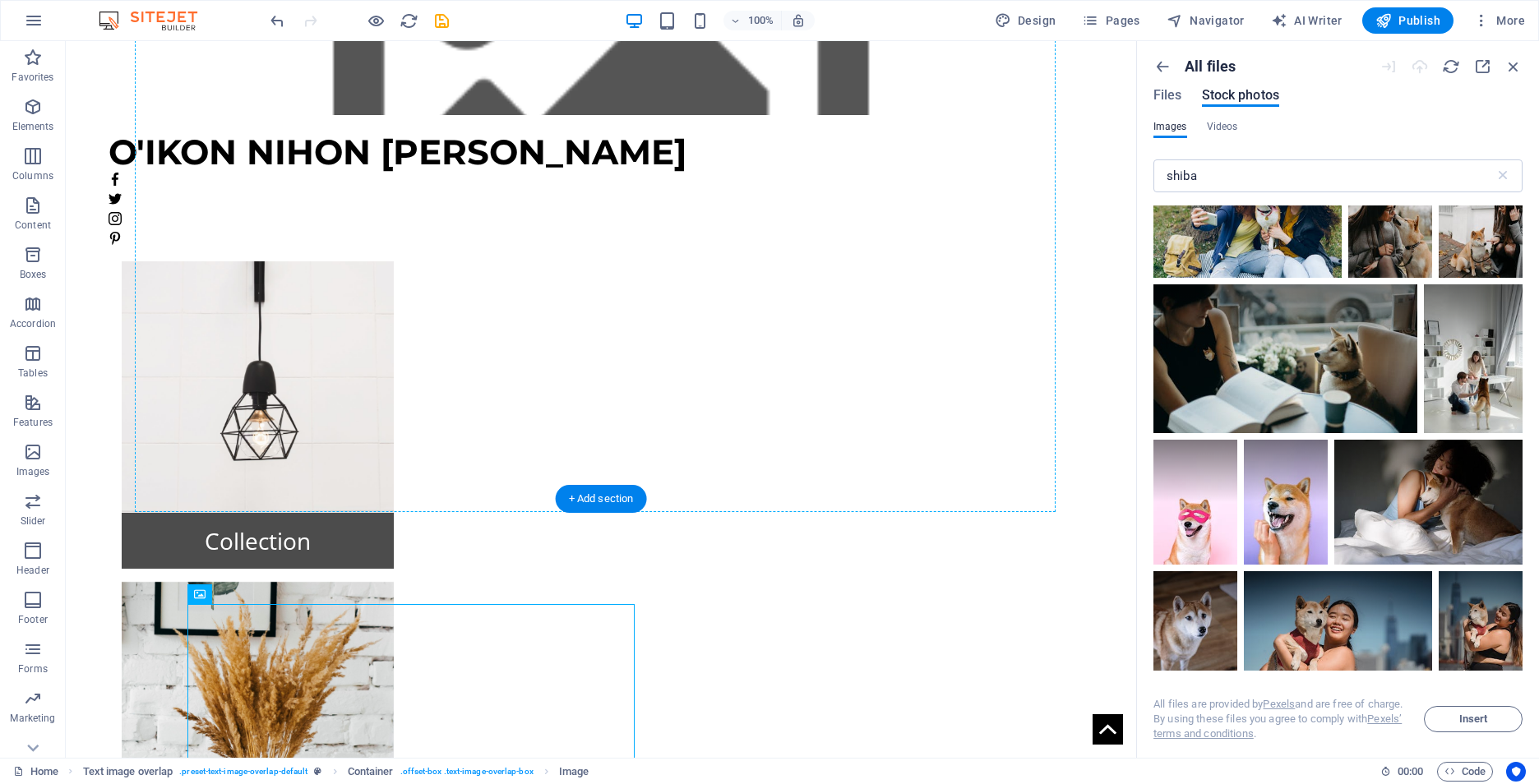
drag, startPoint x: 305, startPoint y: 651, endPoint x: 584, endPoint y: 250, distance: 488.5
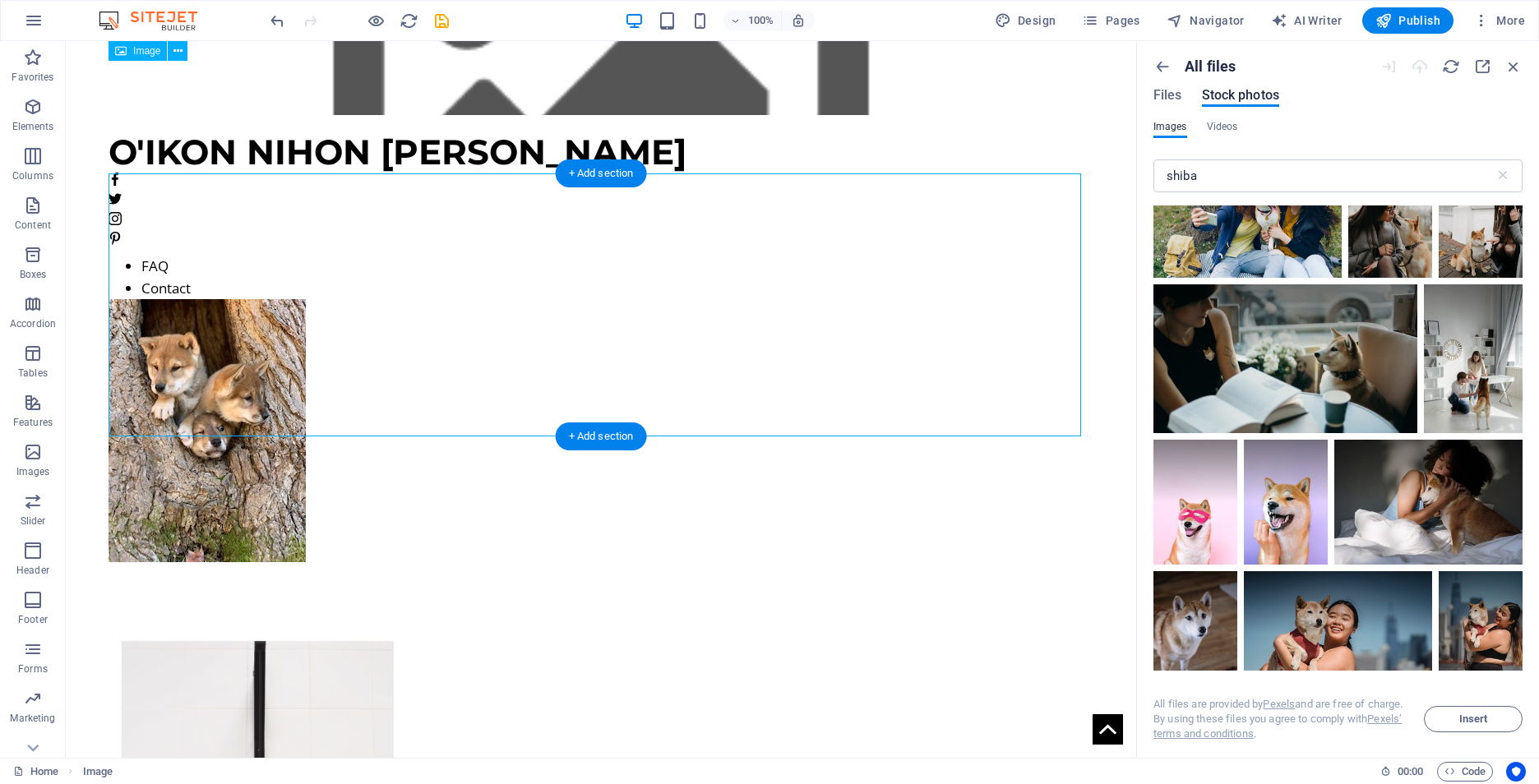
scroll to position [631, 0]
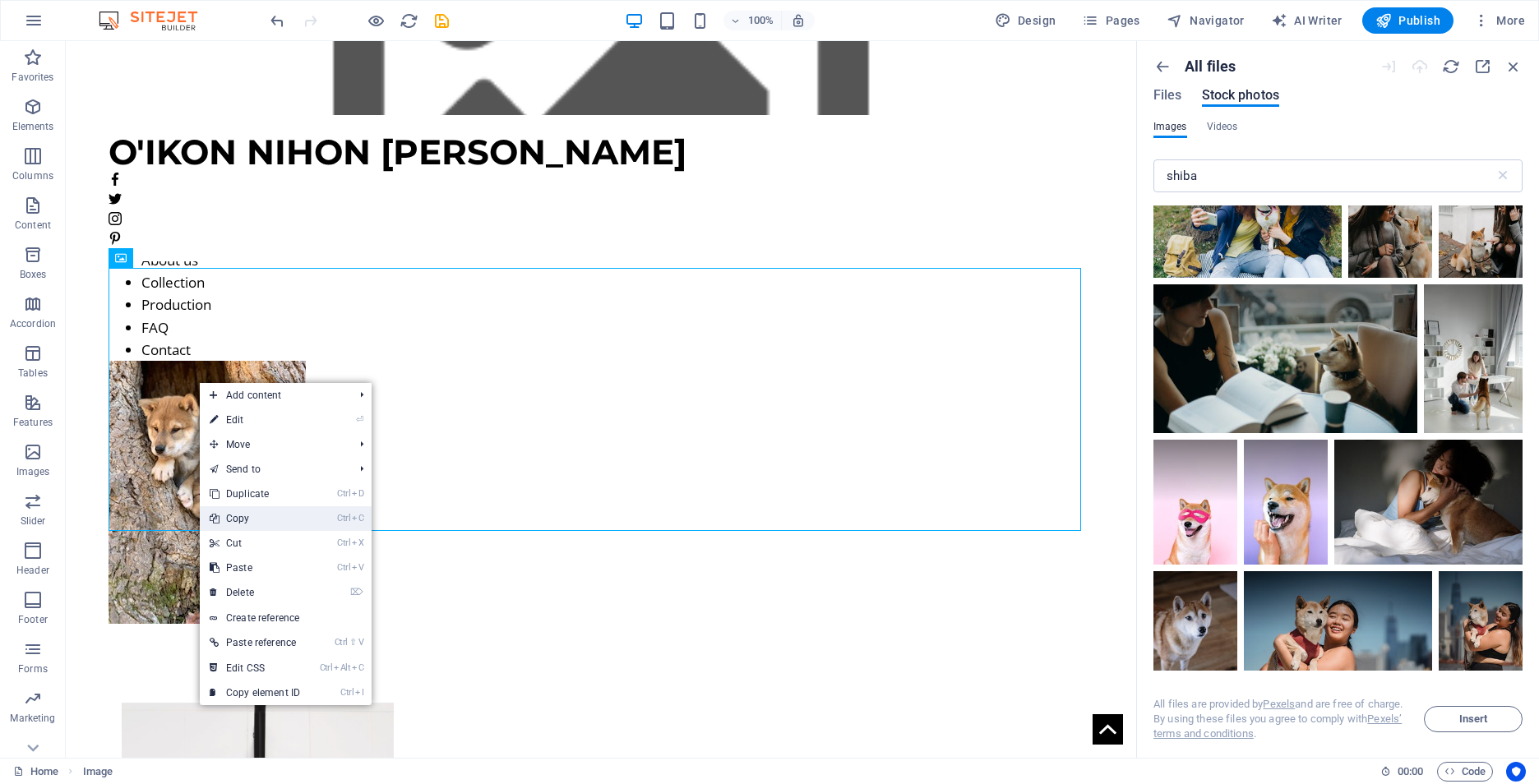
click at [253, 515] on link "Ctrl C Copy" at bounding box center [254, 518] width 110 height 25
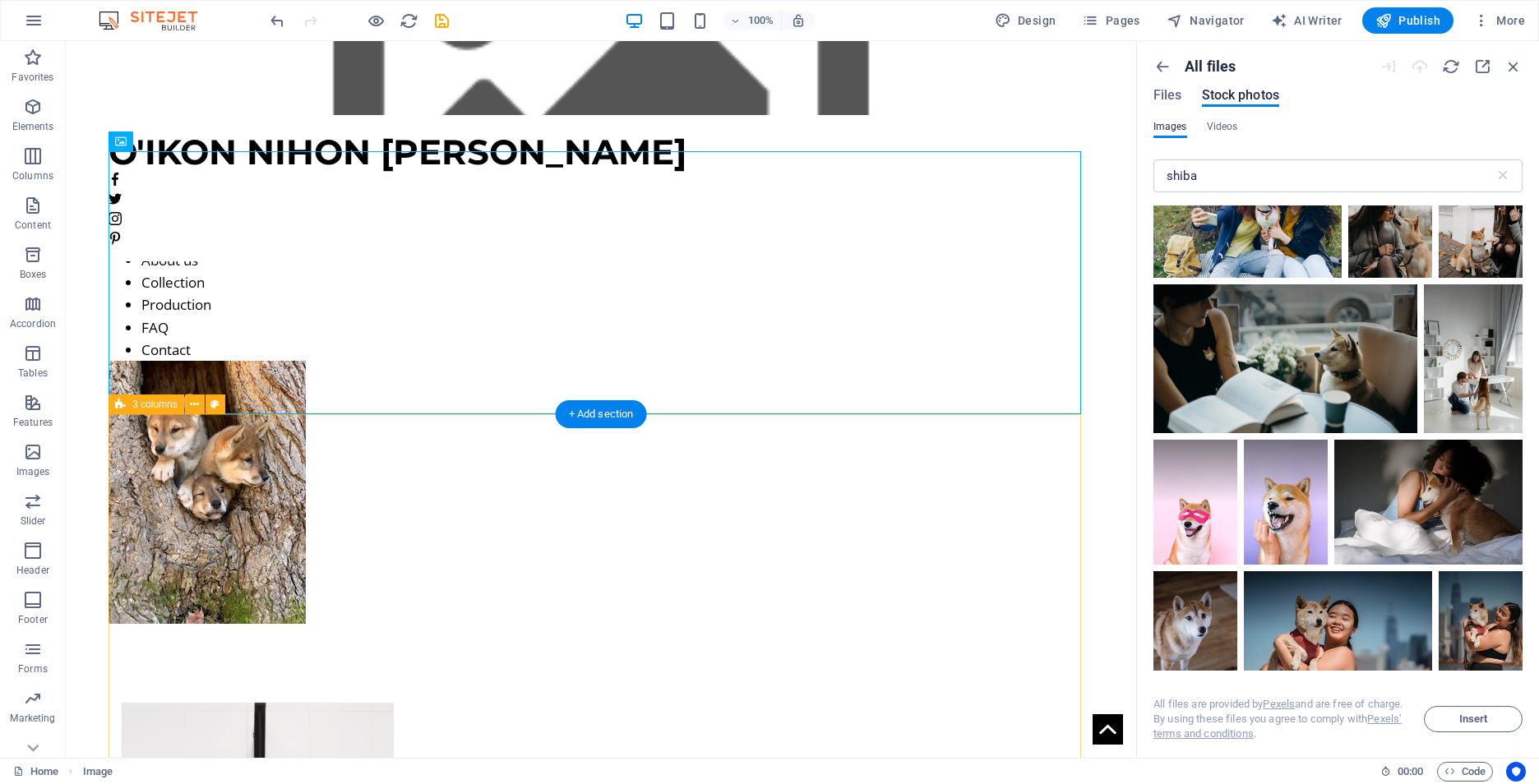
scroll to position [960, 0]
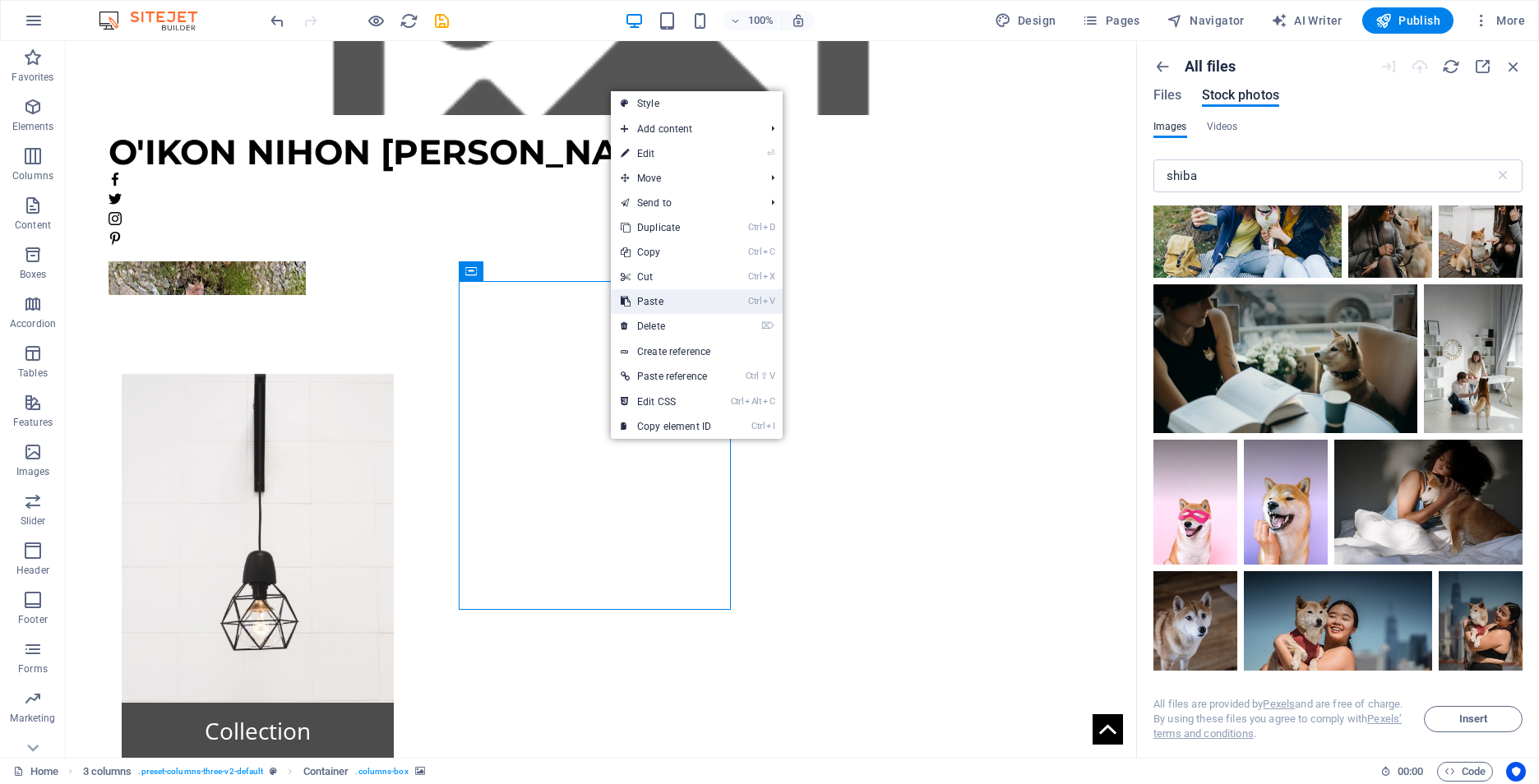
click at [666, 304] on link "Ctrl V Paste" at bounding box center [665, 301] width 110 height 25
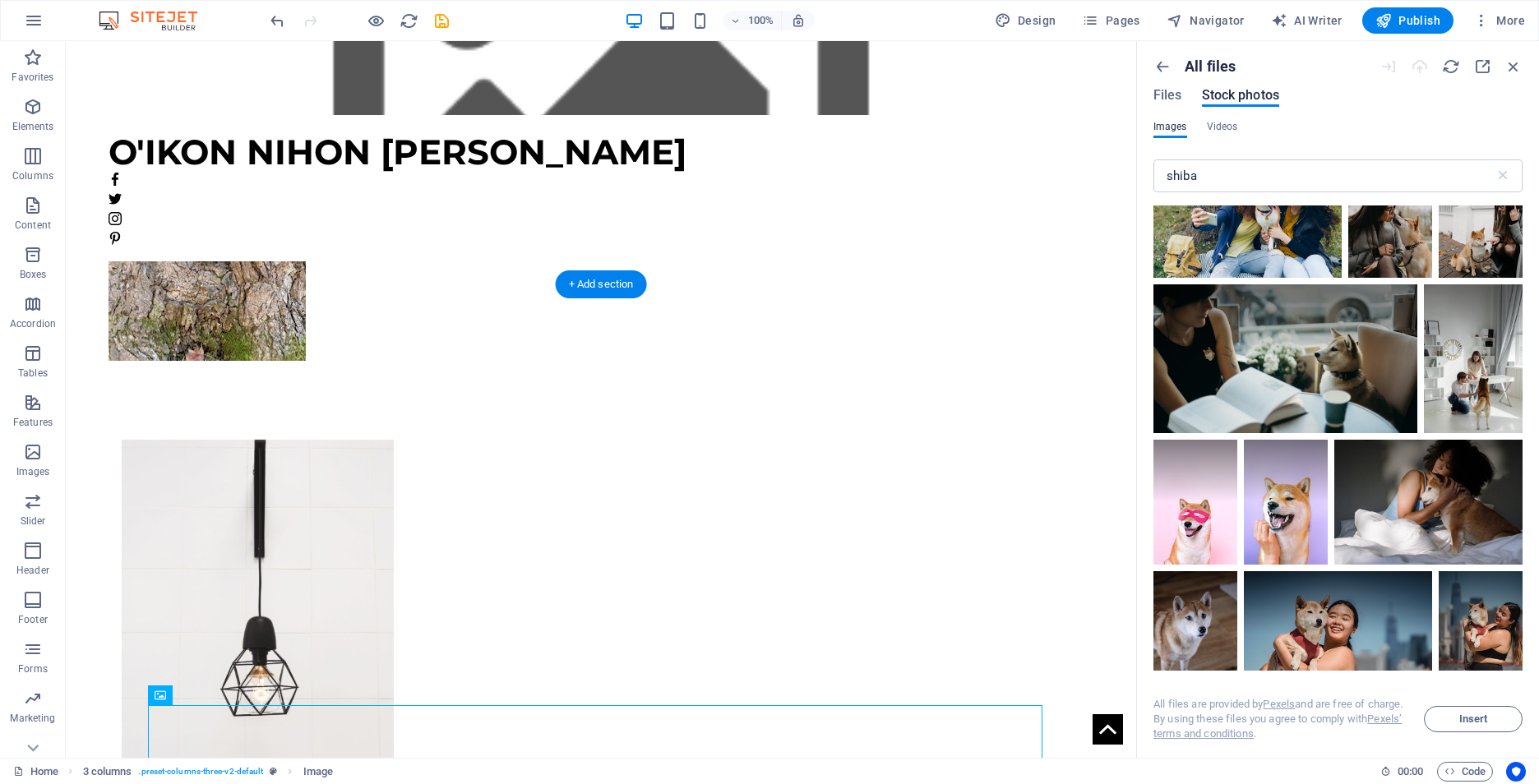
scroll to position [877, 0]
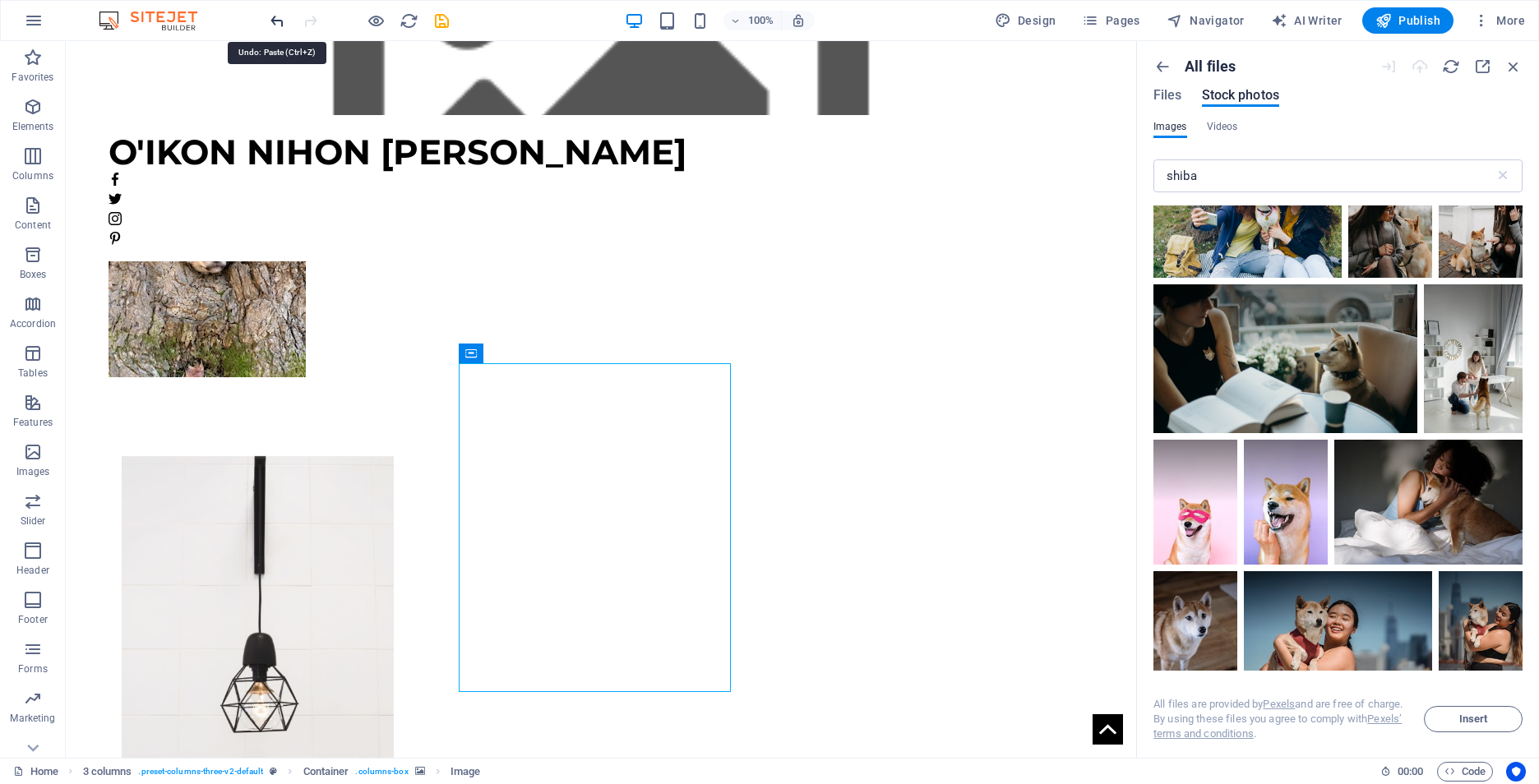
click at [279, 25] on icon "undo" at bounding box center [277, 21] width 19 height 19
click at [565, 355] on icon at bounding box center [564, 353] width 12 height 17
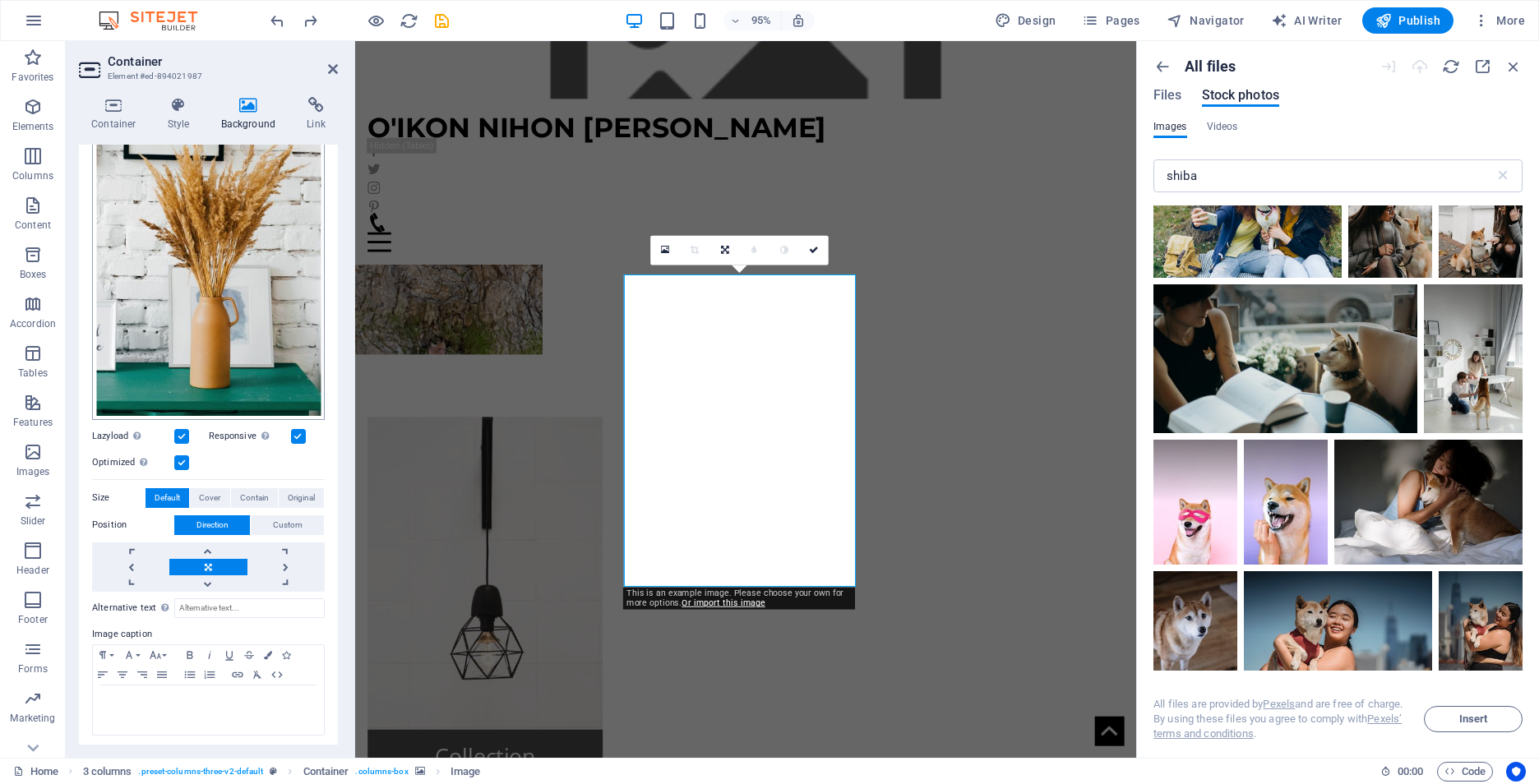
scroll to position [0, 0]
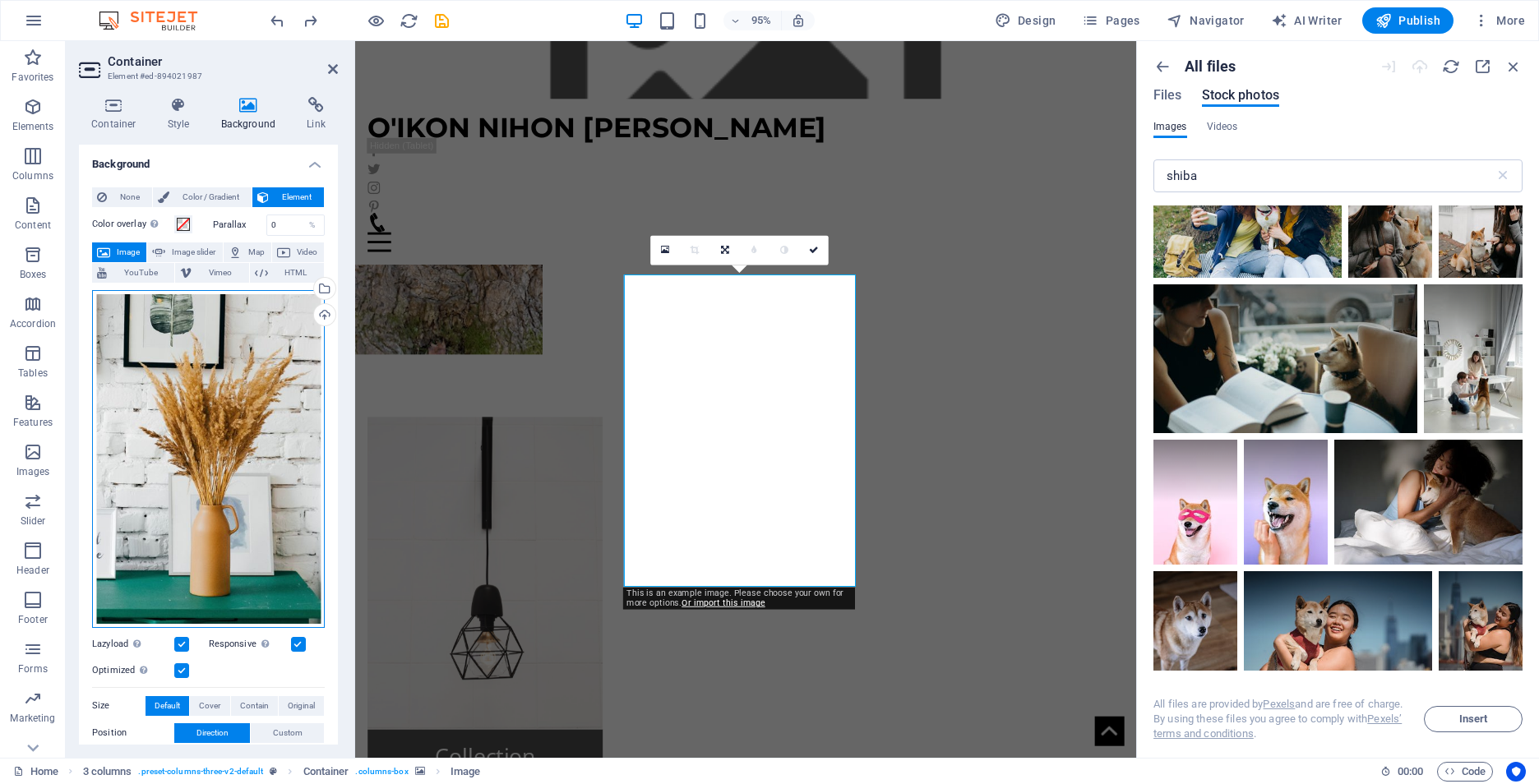
click at [242, 384] on div "Drag files here, click to choose files or select files from Files or our free s…" at bounding box center [209, 458] width 232 height 337
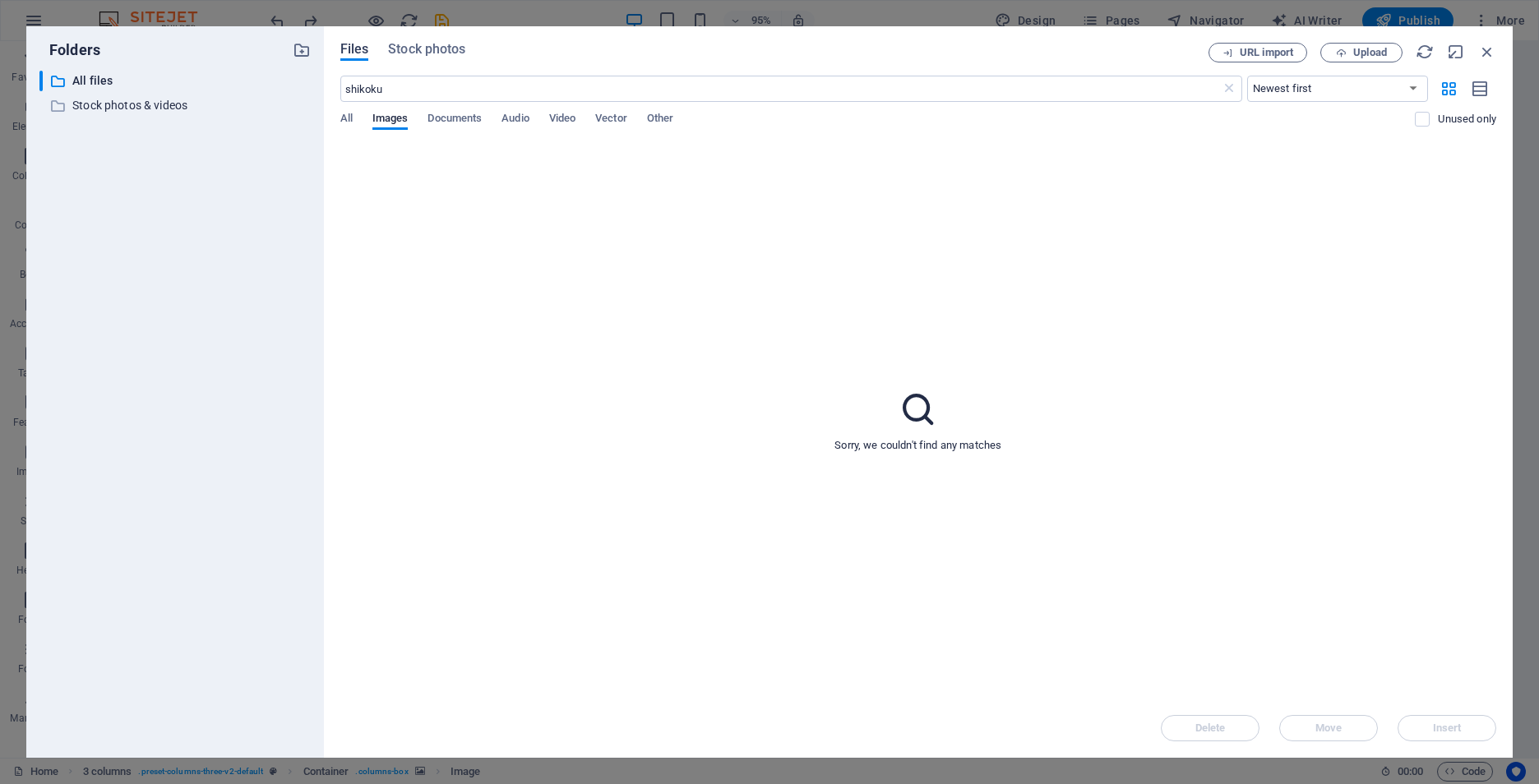
click at [350, 48] on span "Files" at bounding box center [354, 50] width 29 height 20
drag, startPoint x: 414, startPoint y: 83, endPoint x: 320, endPoint y: 82, distance: 94.0
click at [320, 82] on div "Folders ​ All files All files ​ Stock photos & videos Stock photos & videos Fil…" at bounding box center [769, 391] width 1486 height 731
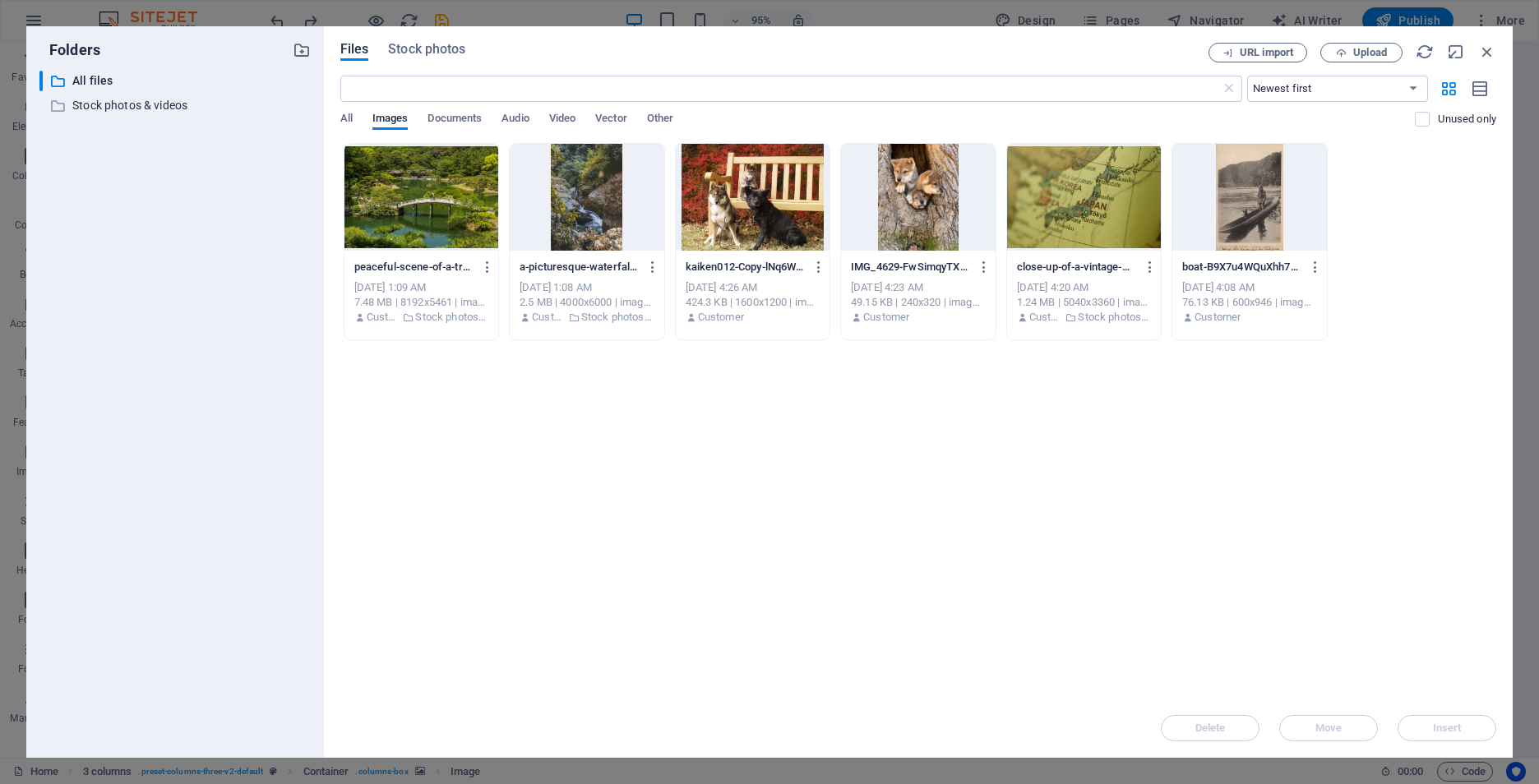
click at [928, 172] on div at bounding box center [917, 197] width 154 height 107
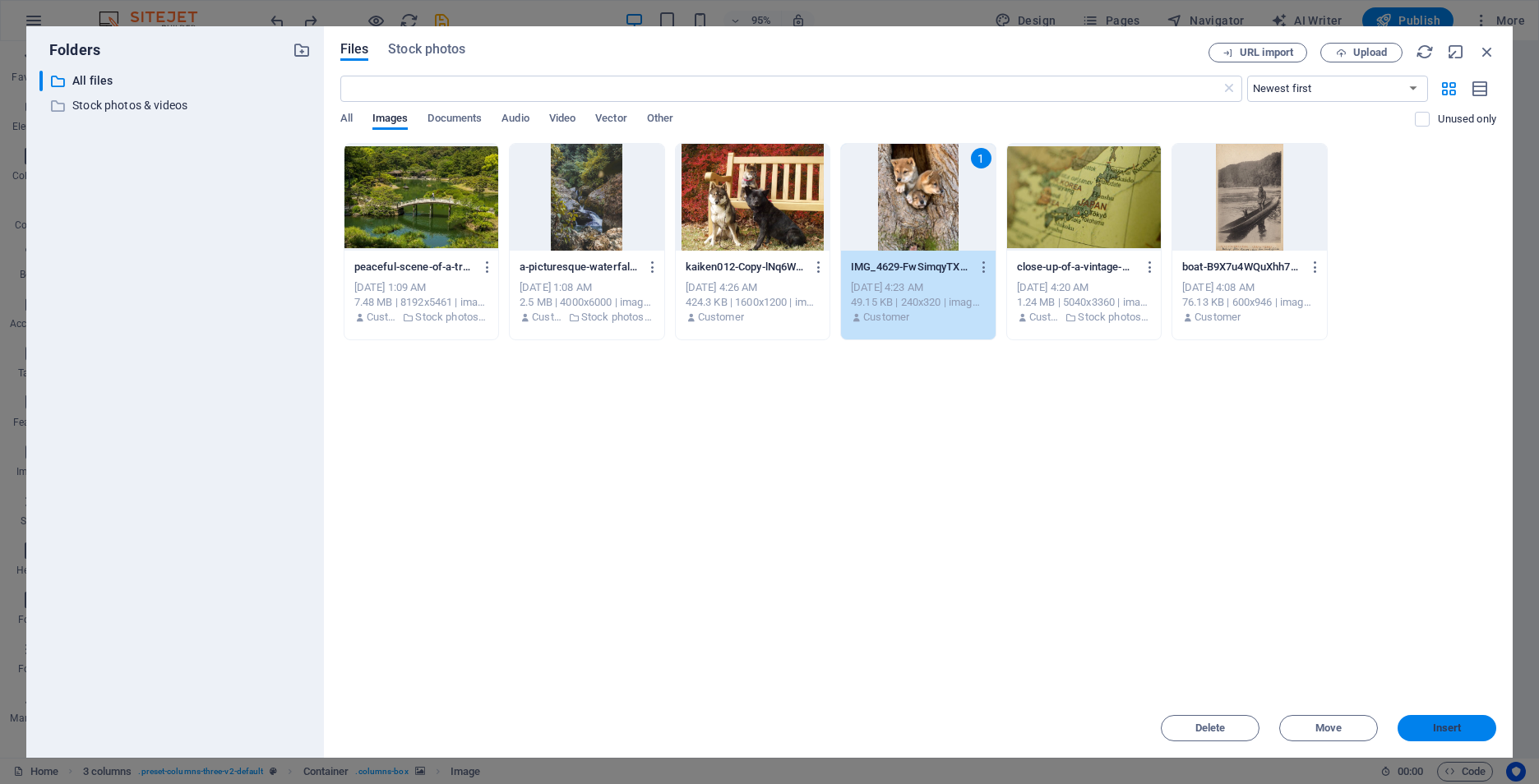
click at [1434, 725] on span "Insert" at bounding box center [1447, 727] width 29 height 10
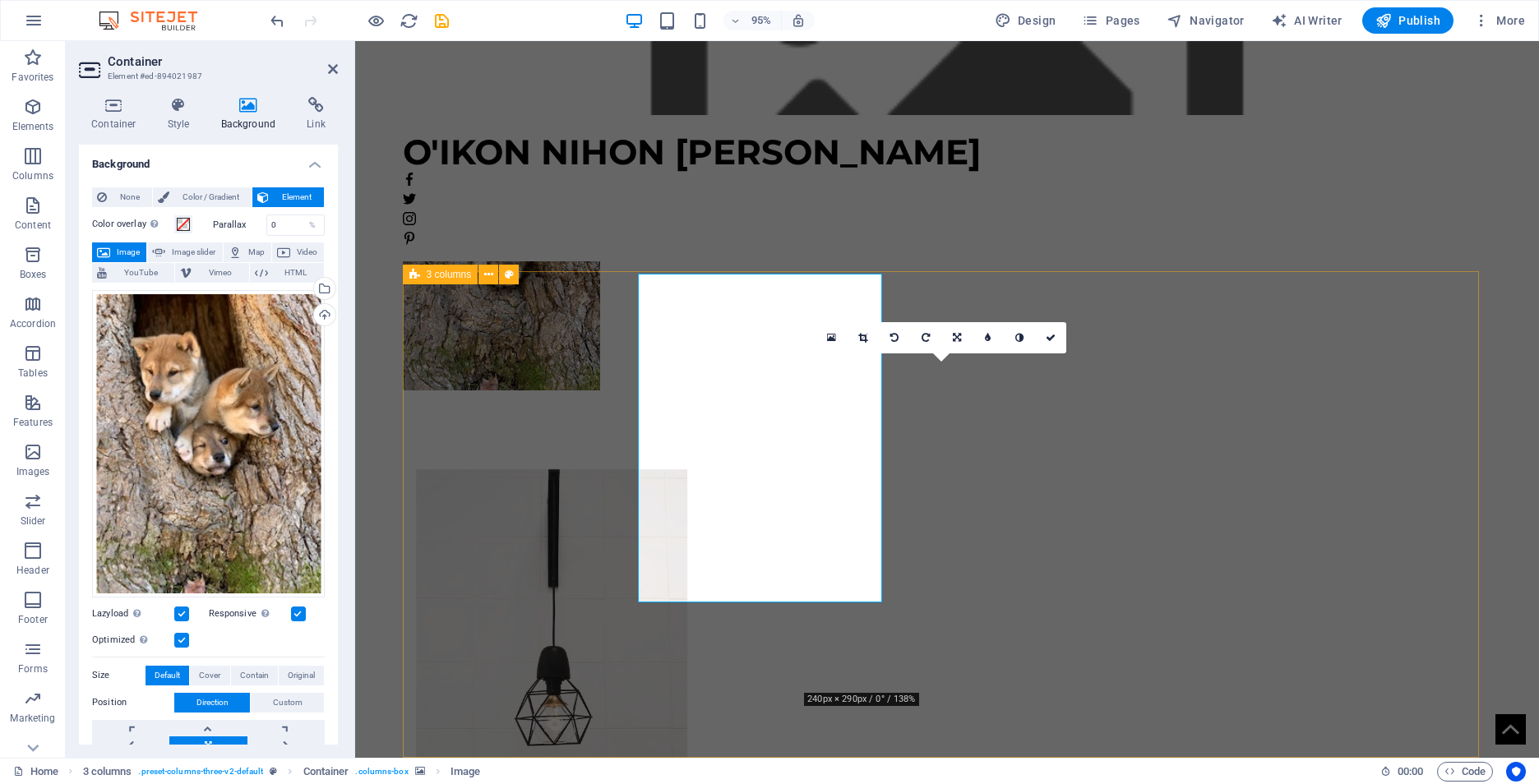
scroll to position [877, 0]
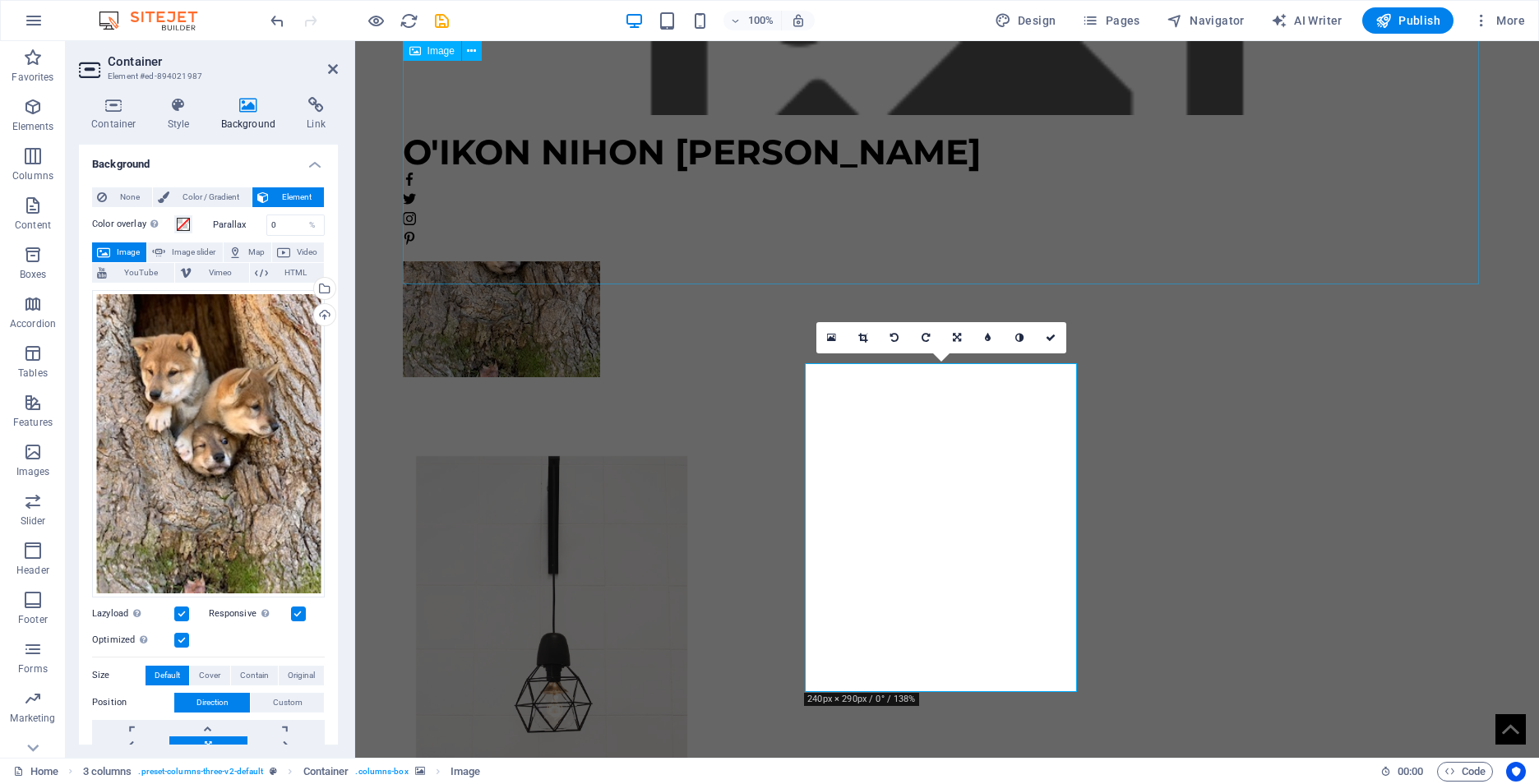
click at [1103, 222] on figure at bounding box center [947, 245] width 1089 height 263
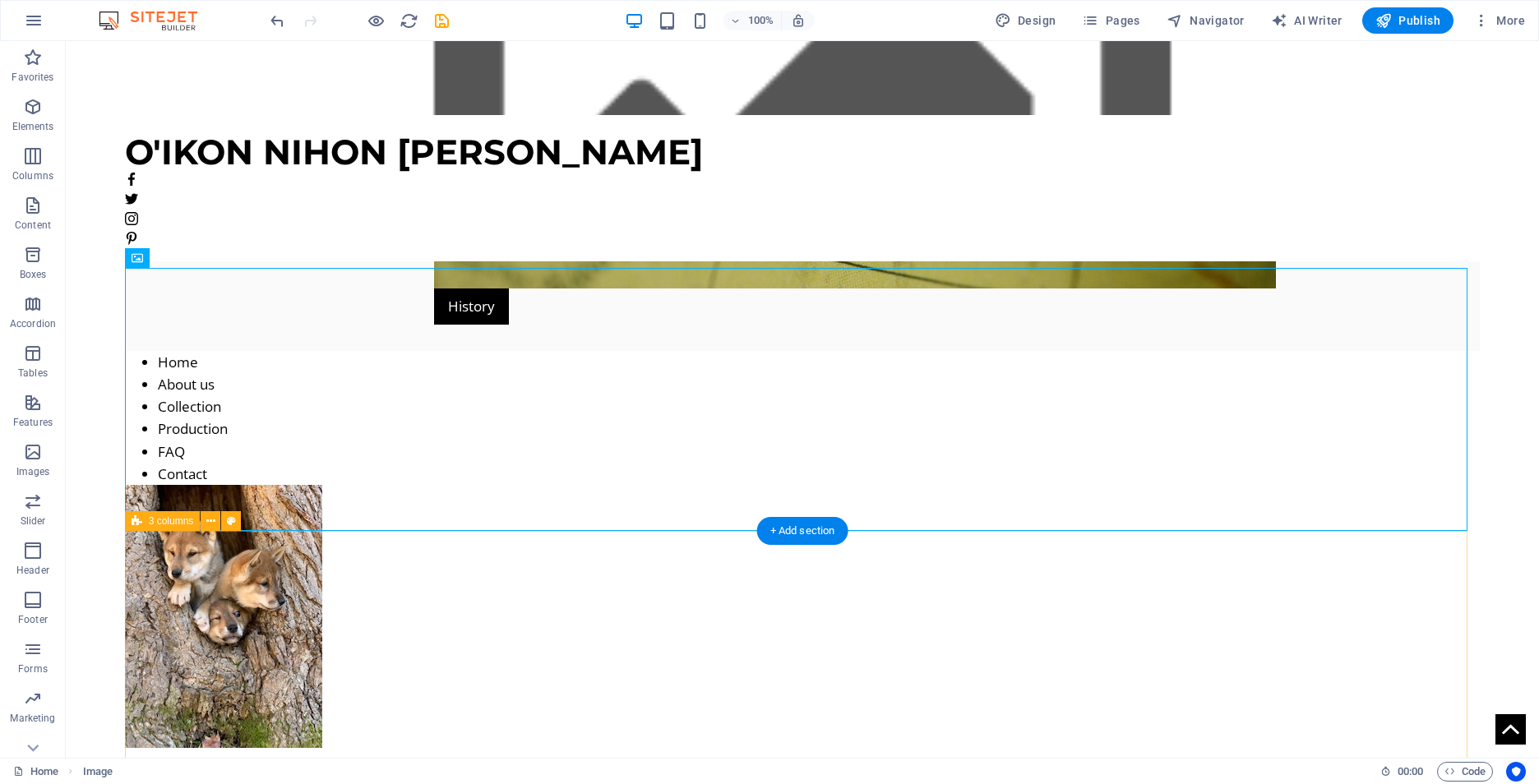
scroll to position [631, 0]
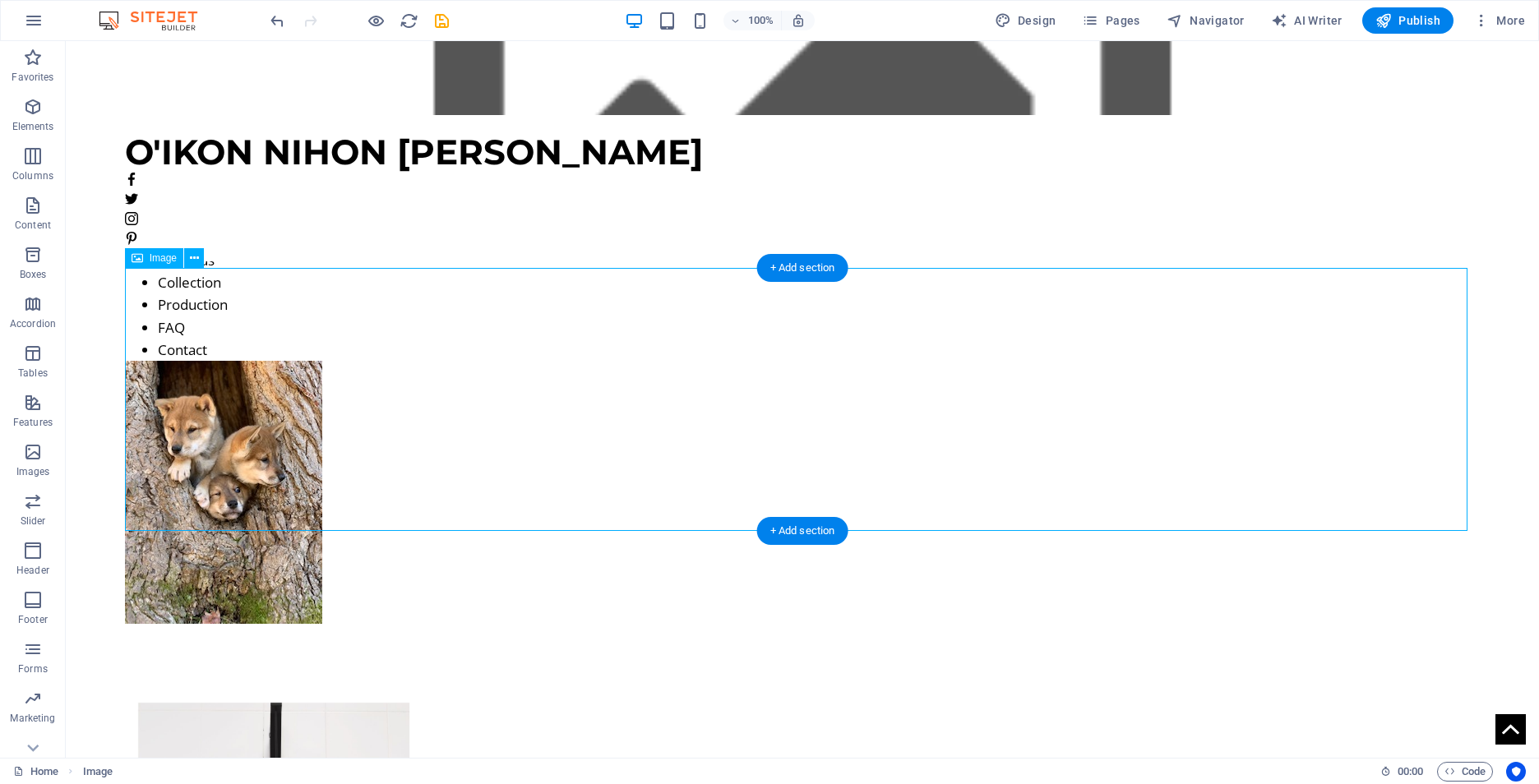
click at [210, 360] on figure at bounding box center [802, 491] width 1355 height 263
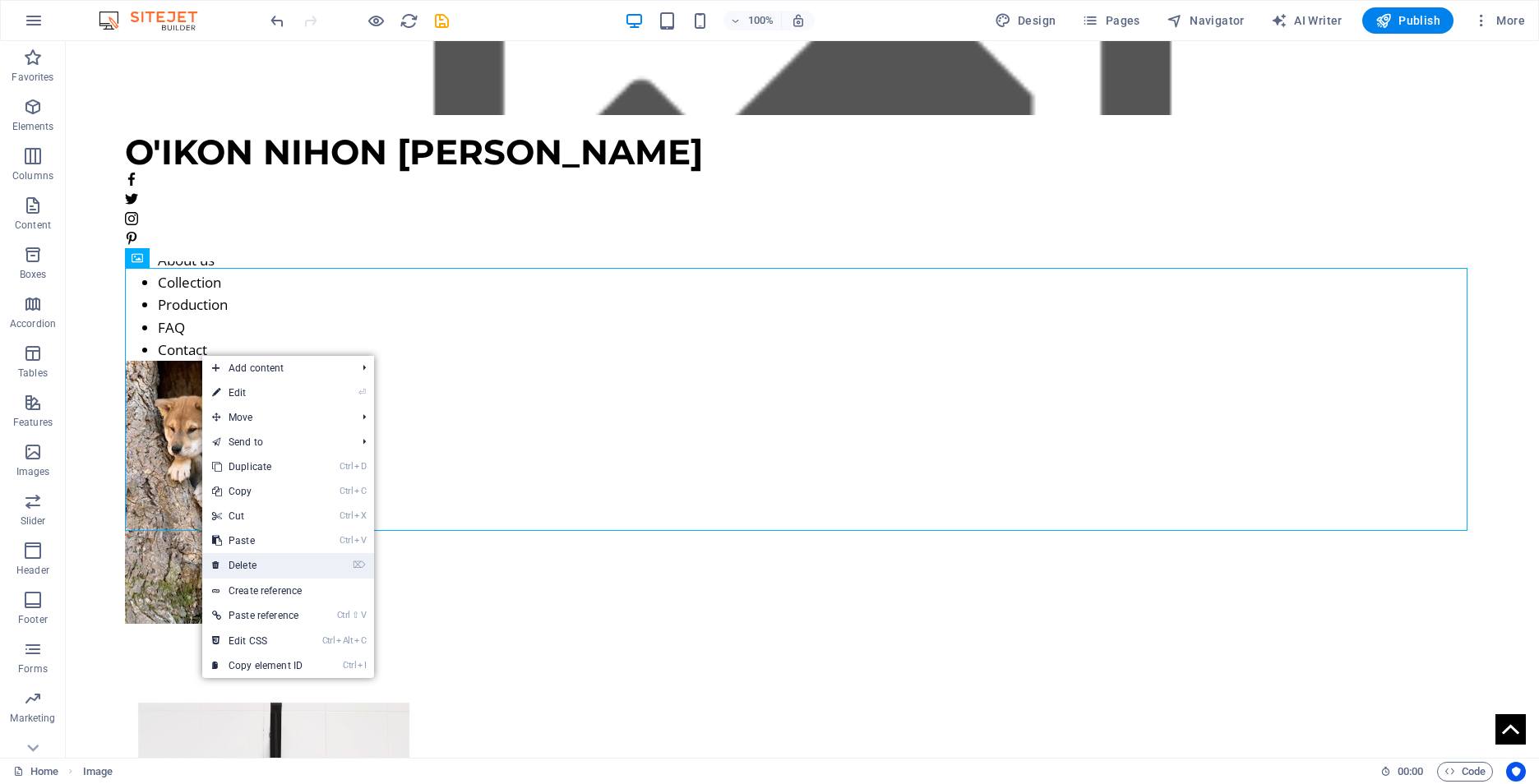
click at [257, 566] on link "⌦ Delete" at bounding box center [257, 565] width 110 height 25
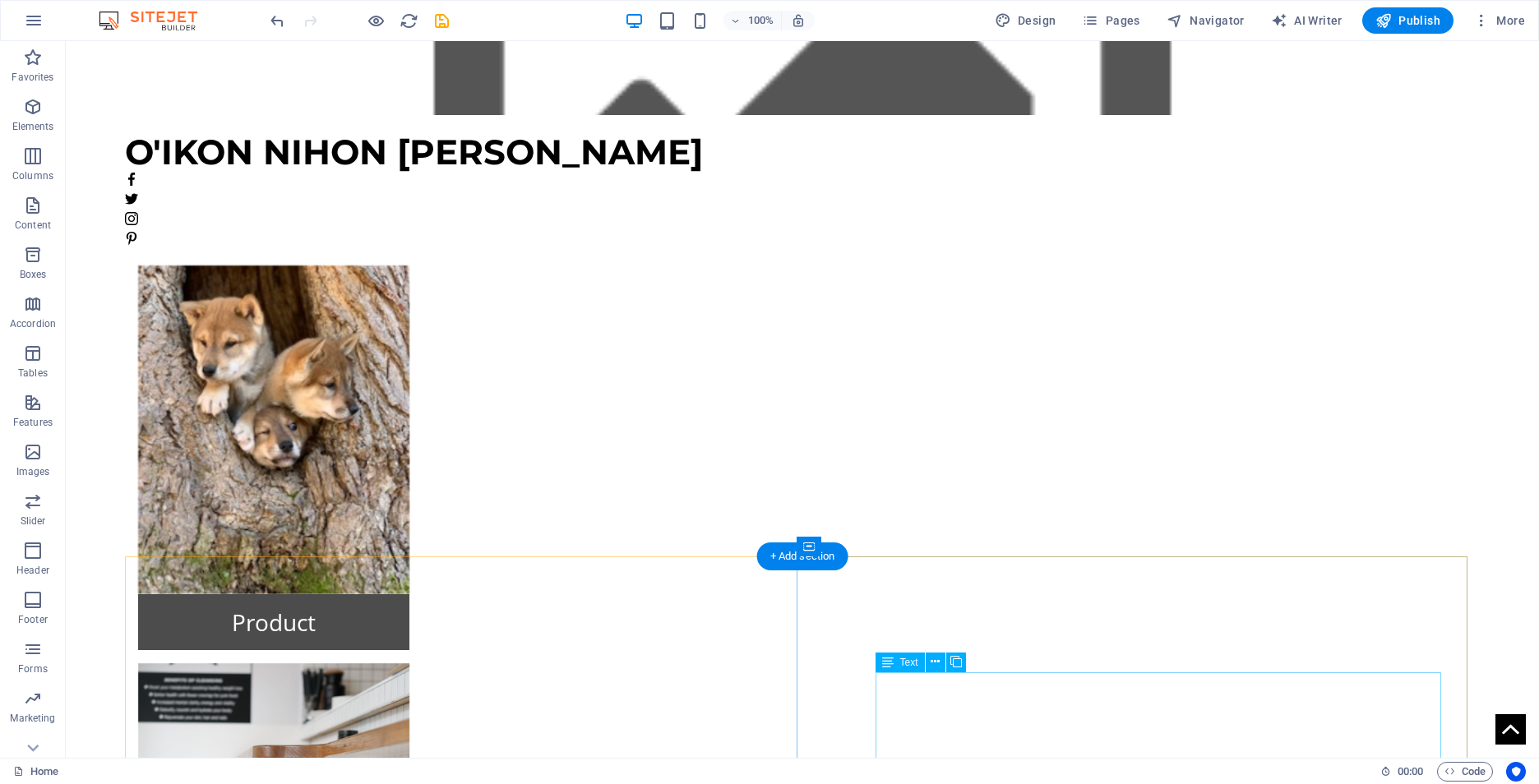
scroll to position [1150, 0]
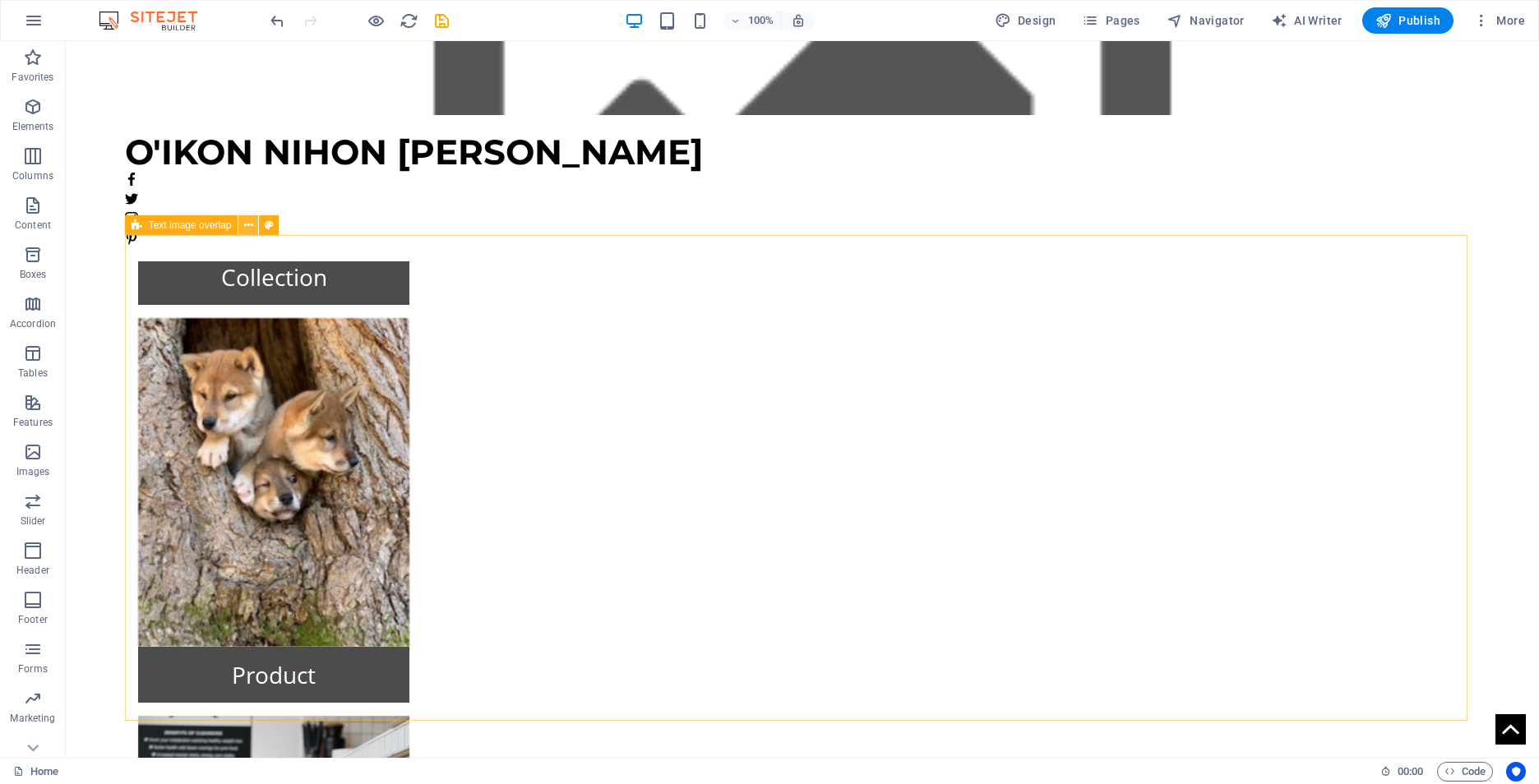
click at [252, 227] on icon at bounding box center [248, 225] width 9 height 17
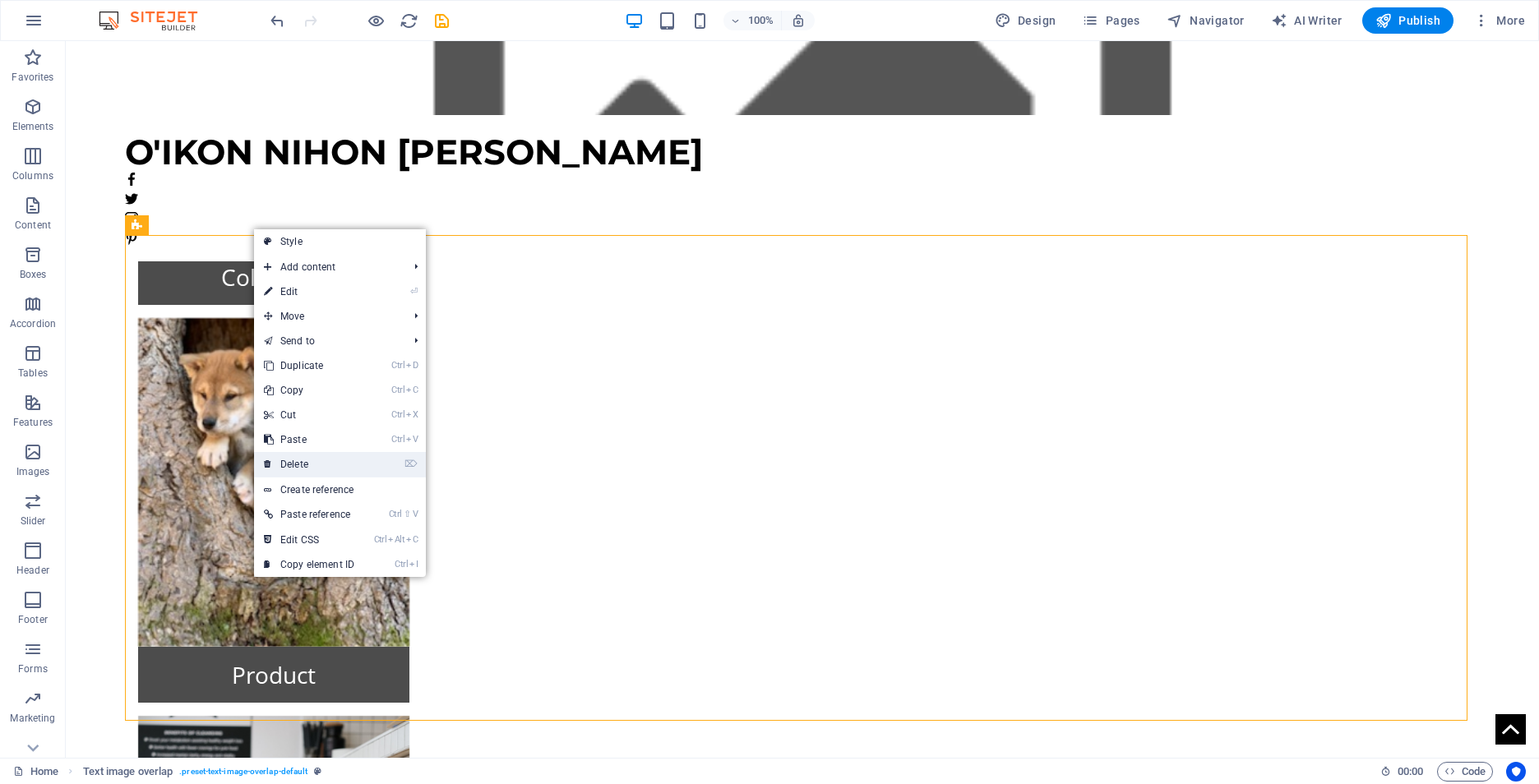
click at [308, 464] on link "⌦ Delete" at bounding box center [309, 463] width 110 height 25
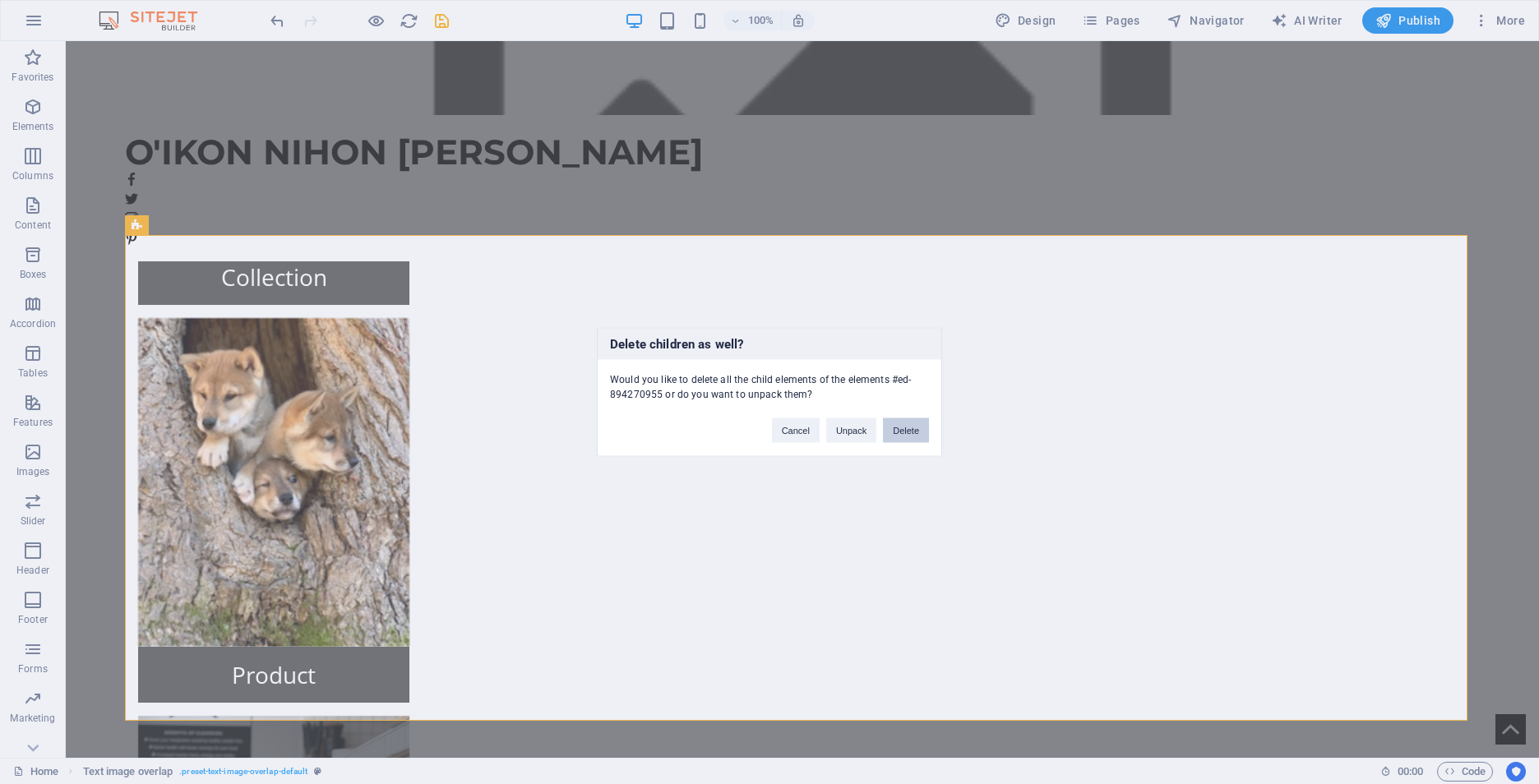
click at [911, 432] on button "Delete" at bounding box center [906, 430] width 46 height 25
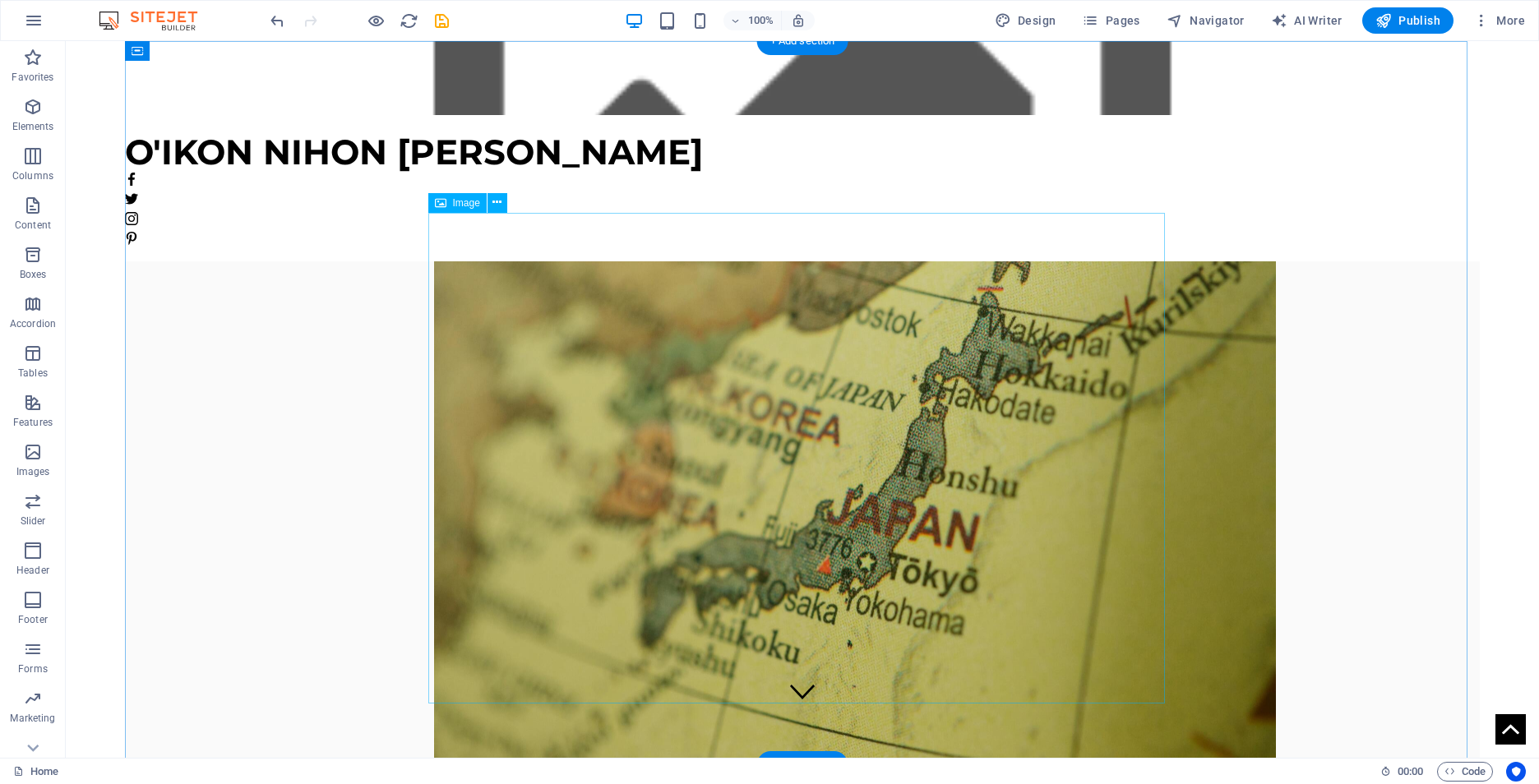
scroll to position [0, 0]
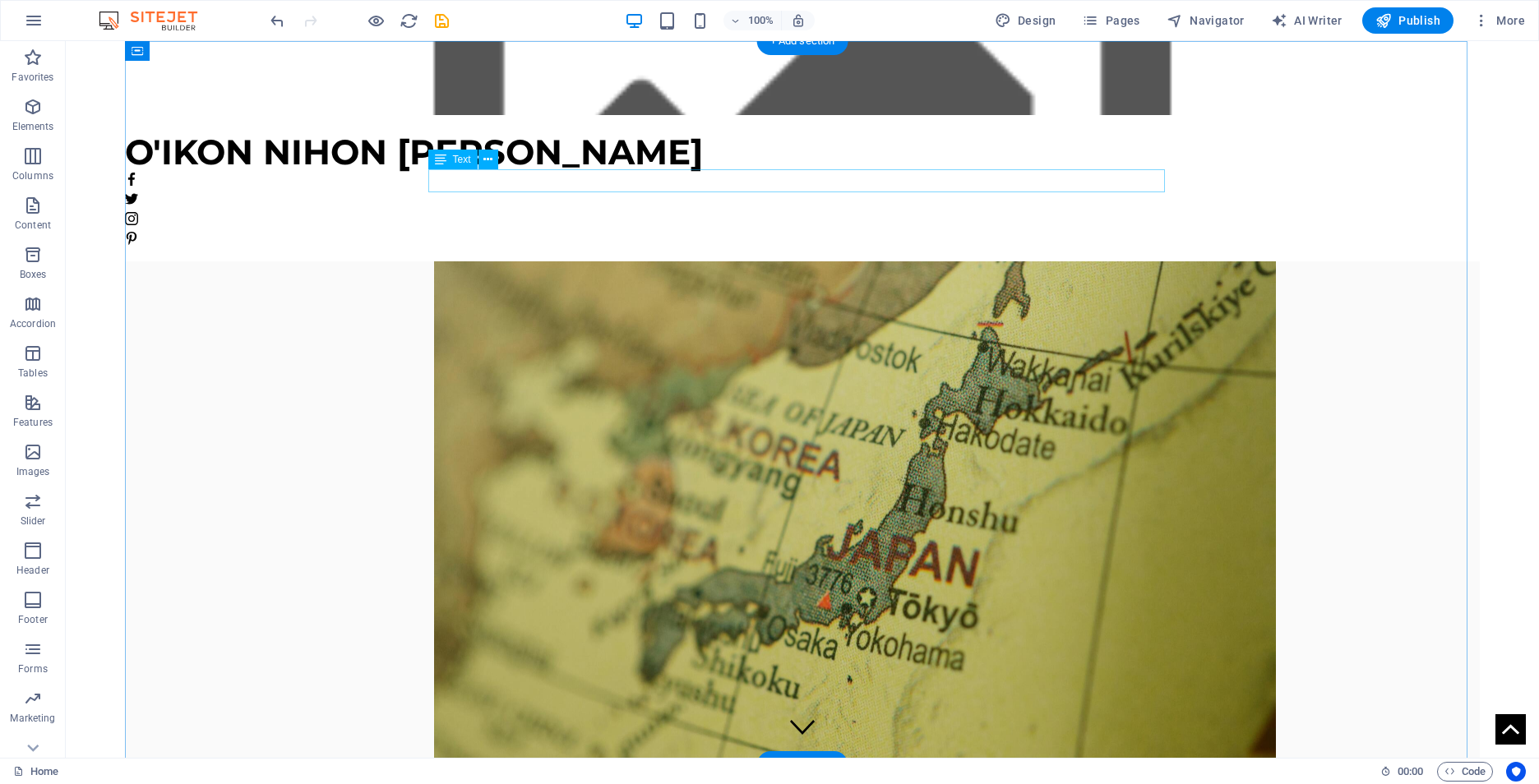
click at [1003, 178] on div "Japan has six recognized native dogs breeds: Akita, Shiba, [GEOGRAPHIC_DATA], […" at bounding box center [802, 192] width 737 height 45
click at [37, 456] on icon "button" at bounding box center [33, 452] width 20 height 20
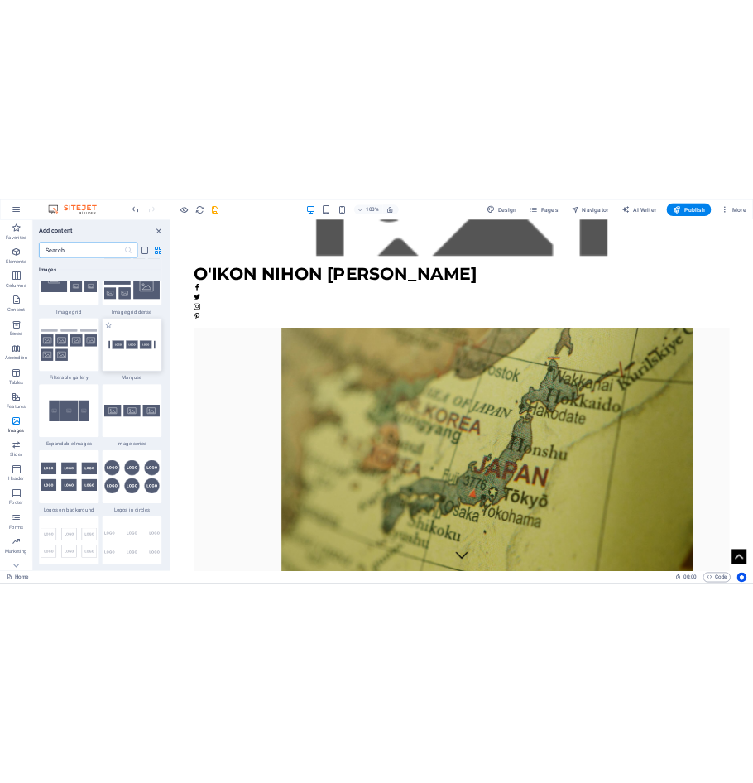
scroll to position [8394, 0]
